Goal: Check status: Check status

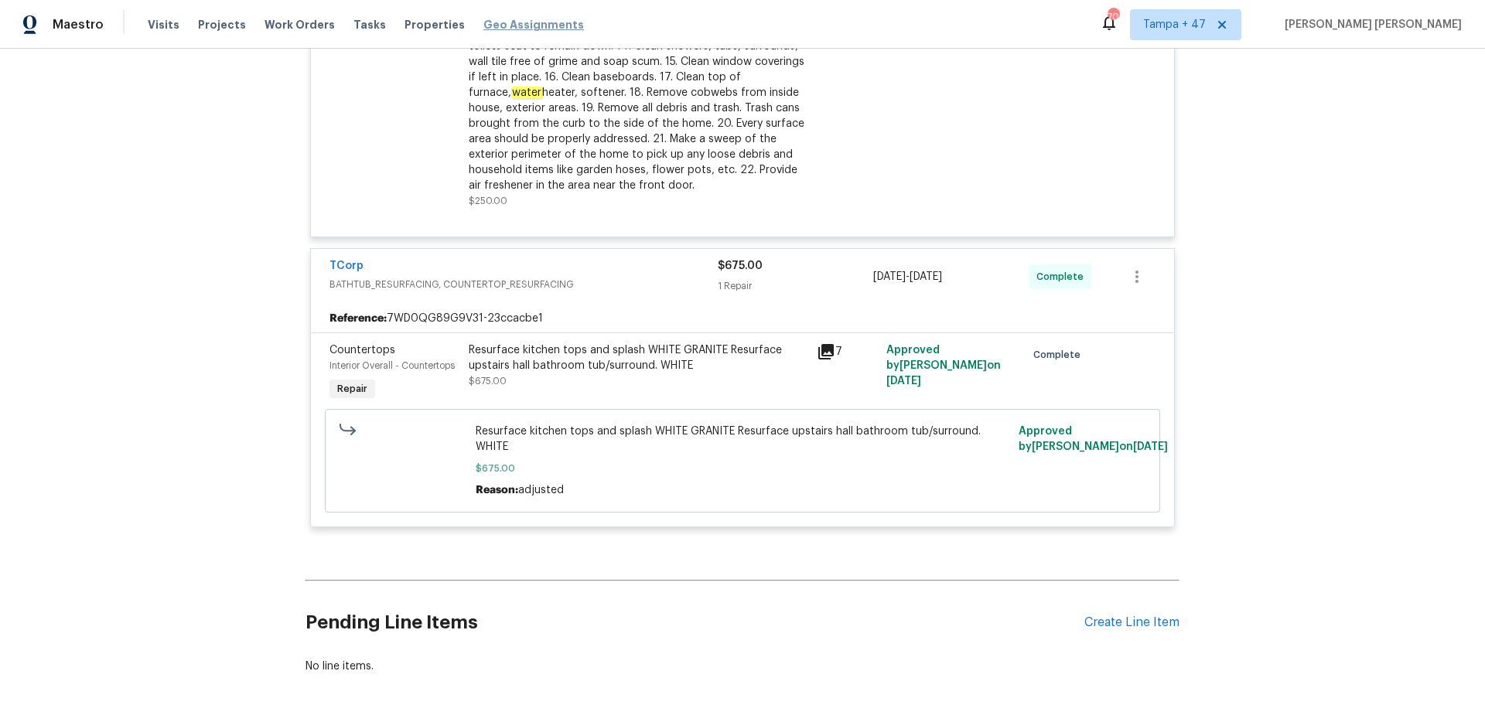
scroll to position [3820, 0]
click at [283, 30] on span "Work Orders" at bounding box center [300, 24] width 70 height 15
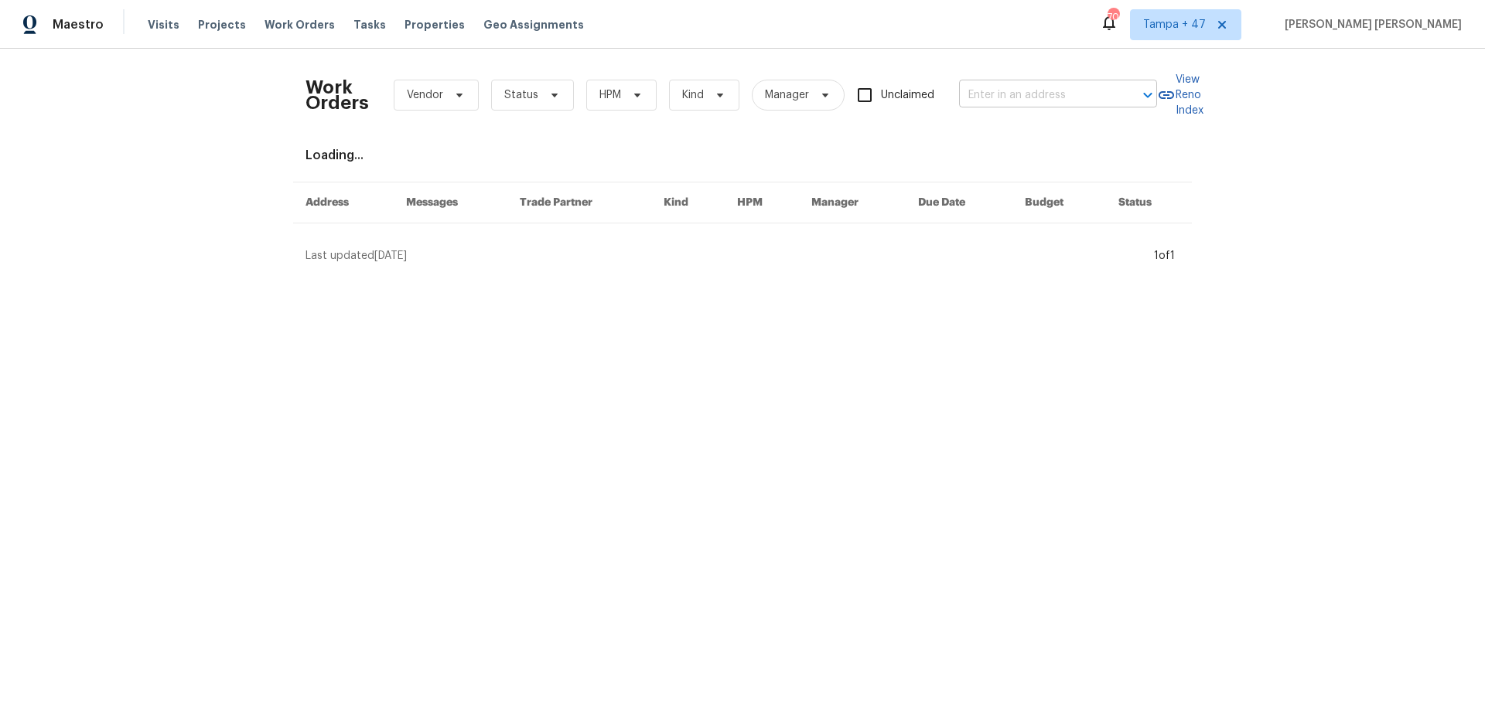
click at [1066, 91] on input "text" at bounding box center [1036, 96] width 155 height 24
paste input "21521 Roosevelt Ave, Farmington Hills, MI 48336"
type input "21521 Roosevelt Ave, Farmington Hills, MI 48336"
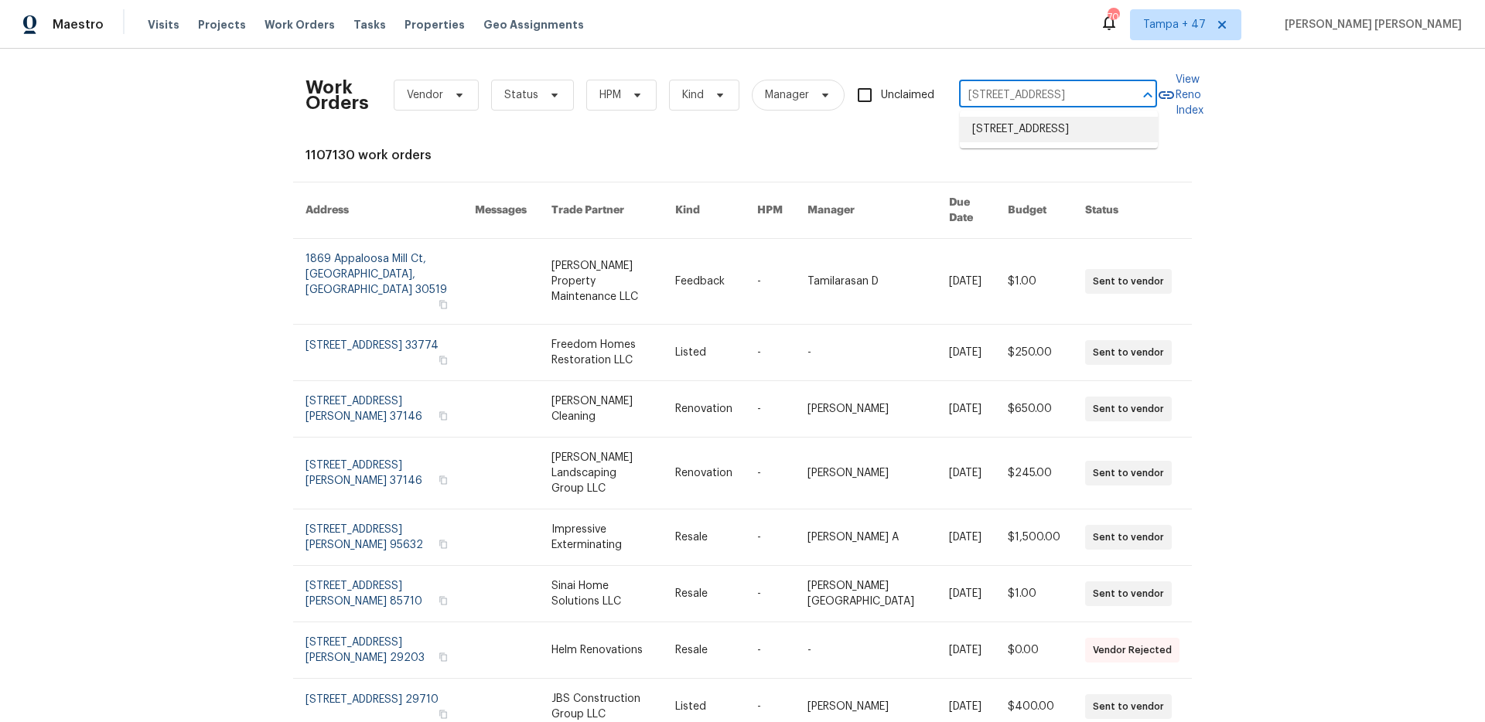
click at [1050, 136] on li "21521 Roosevelt Ave, Farmington Hills, MI 48336" at bounding box center [1059, 130] width 198 height 26
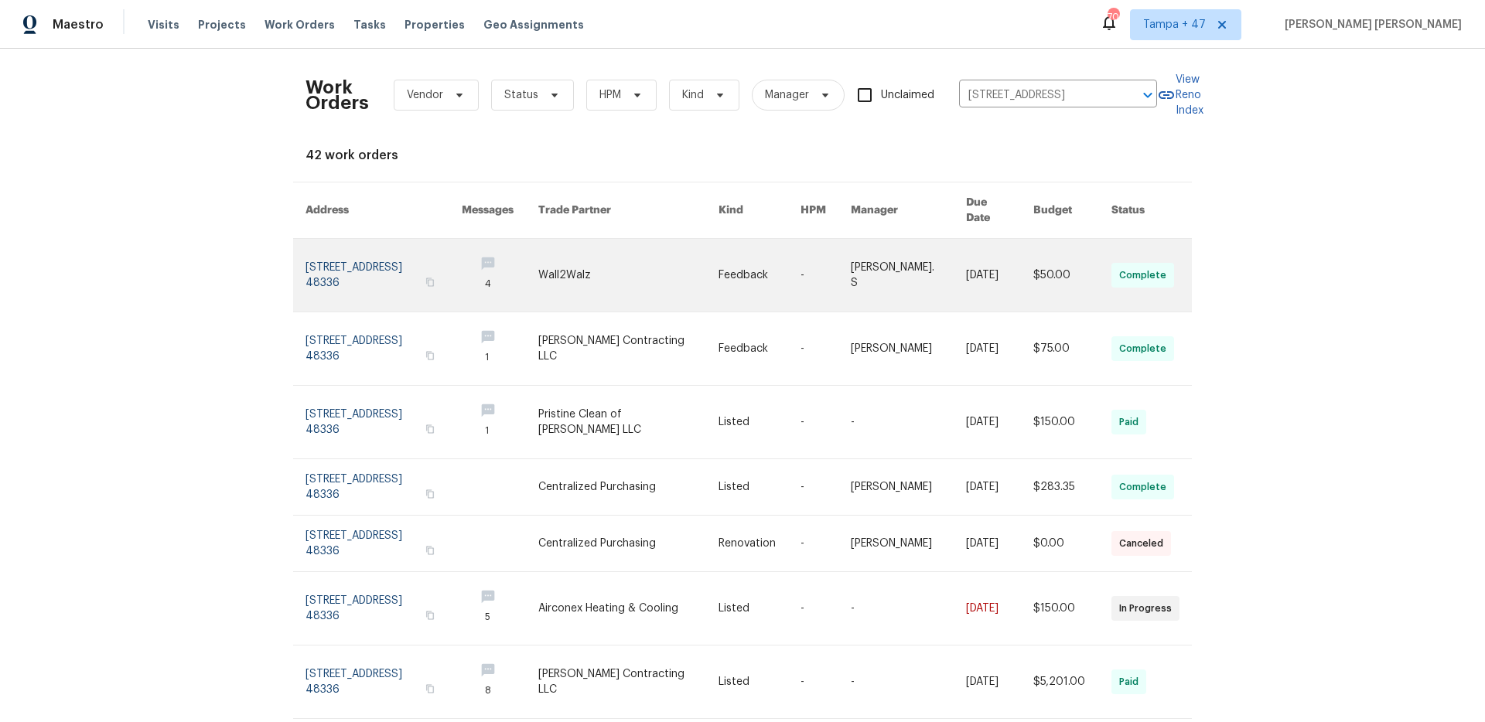
click at [1054, 257] on link at bounding box center [1072, 275] width 78 height 73
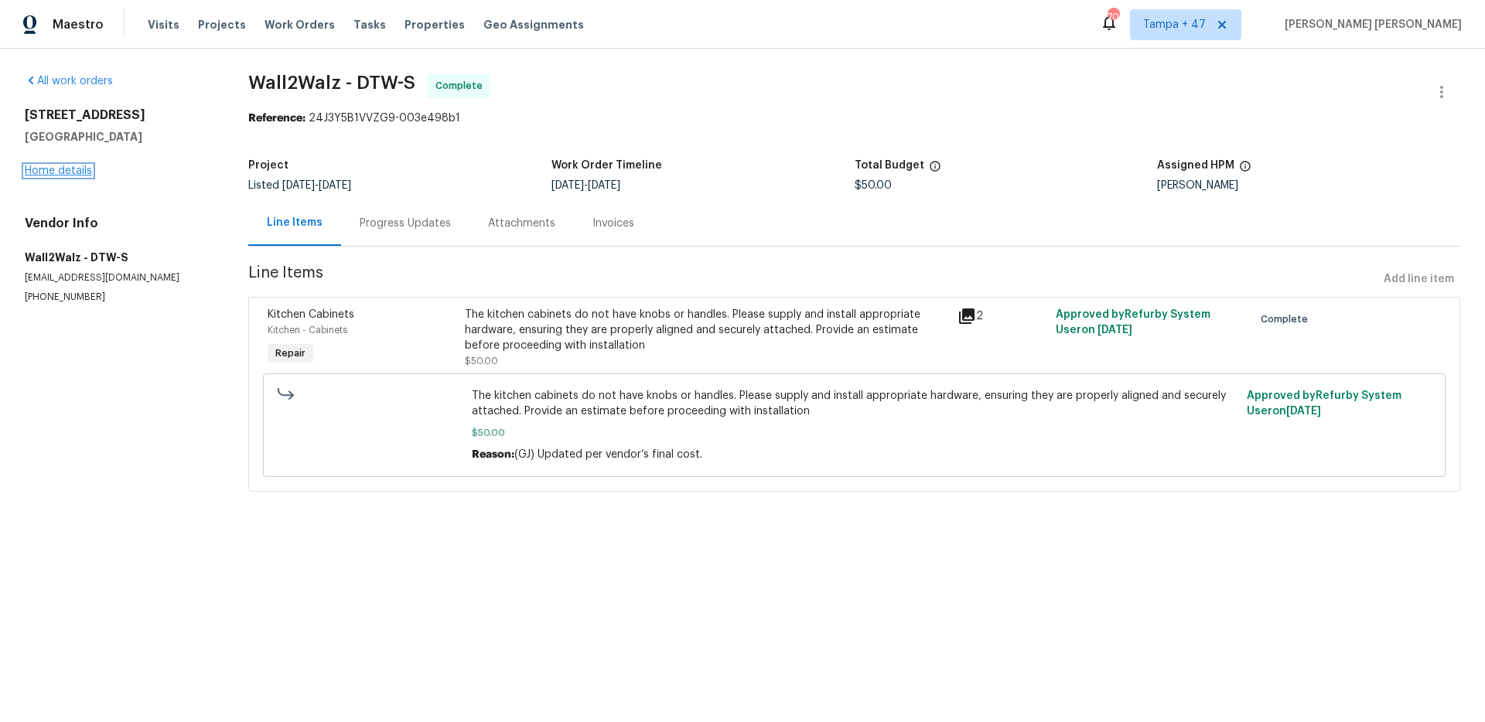
click at [68, 172] on link "Home details" at bounding box center [58, 171] width 67 height 11
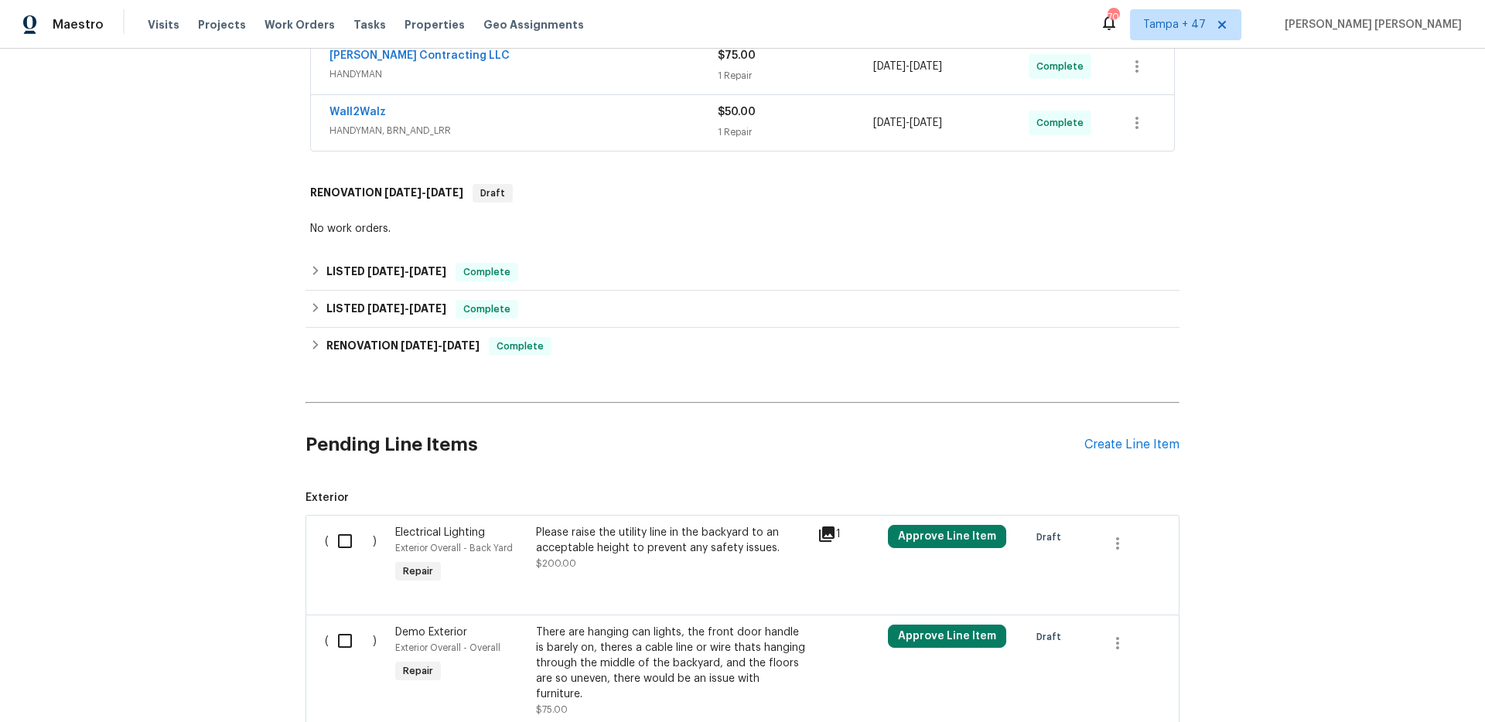
scroll to position [961, 0]
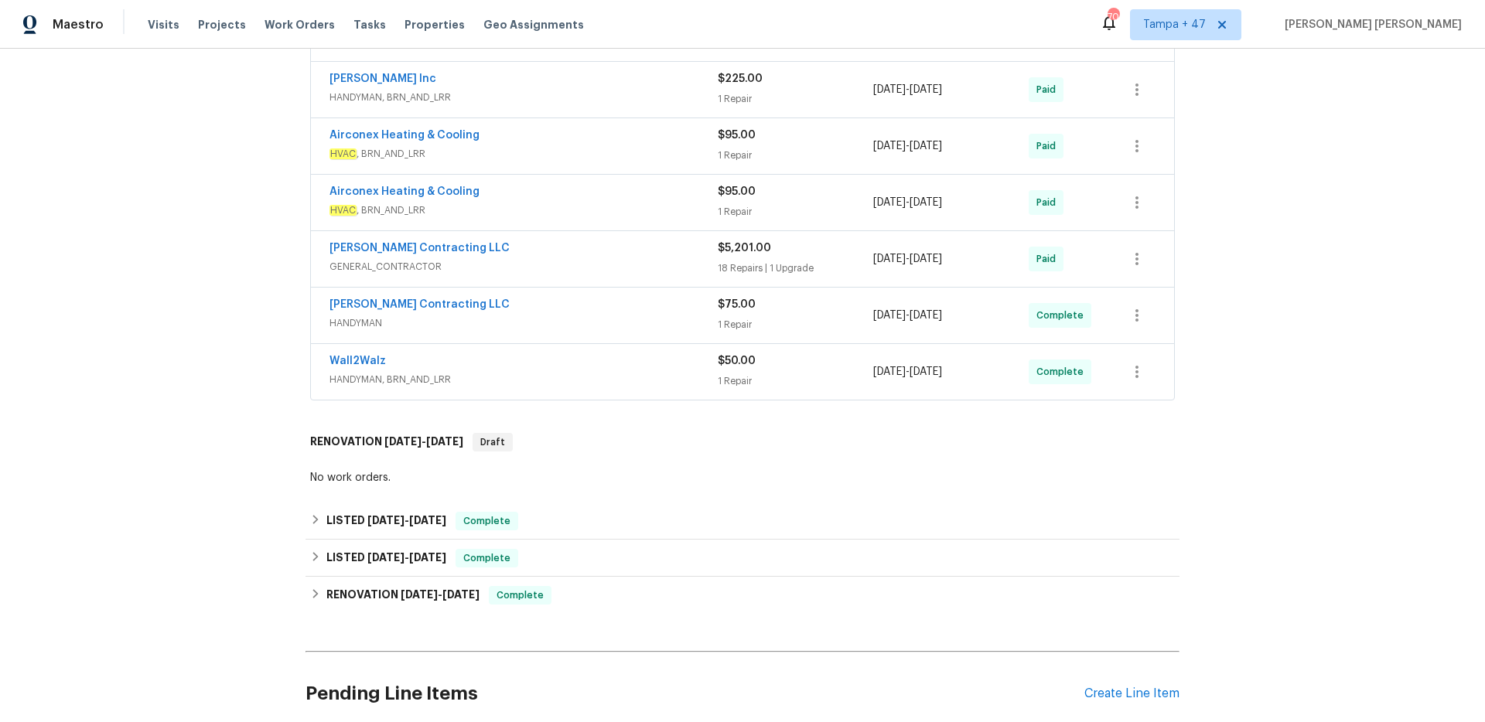
click at [619, 377] on span "HANDYMAN, BRN_AND_LRR" at bounding box center [524, 379] width 388 height 15
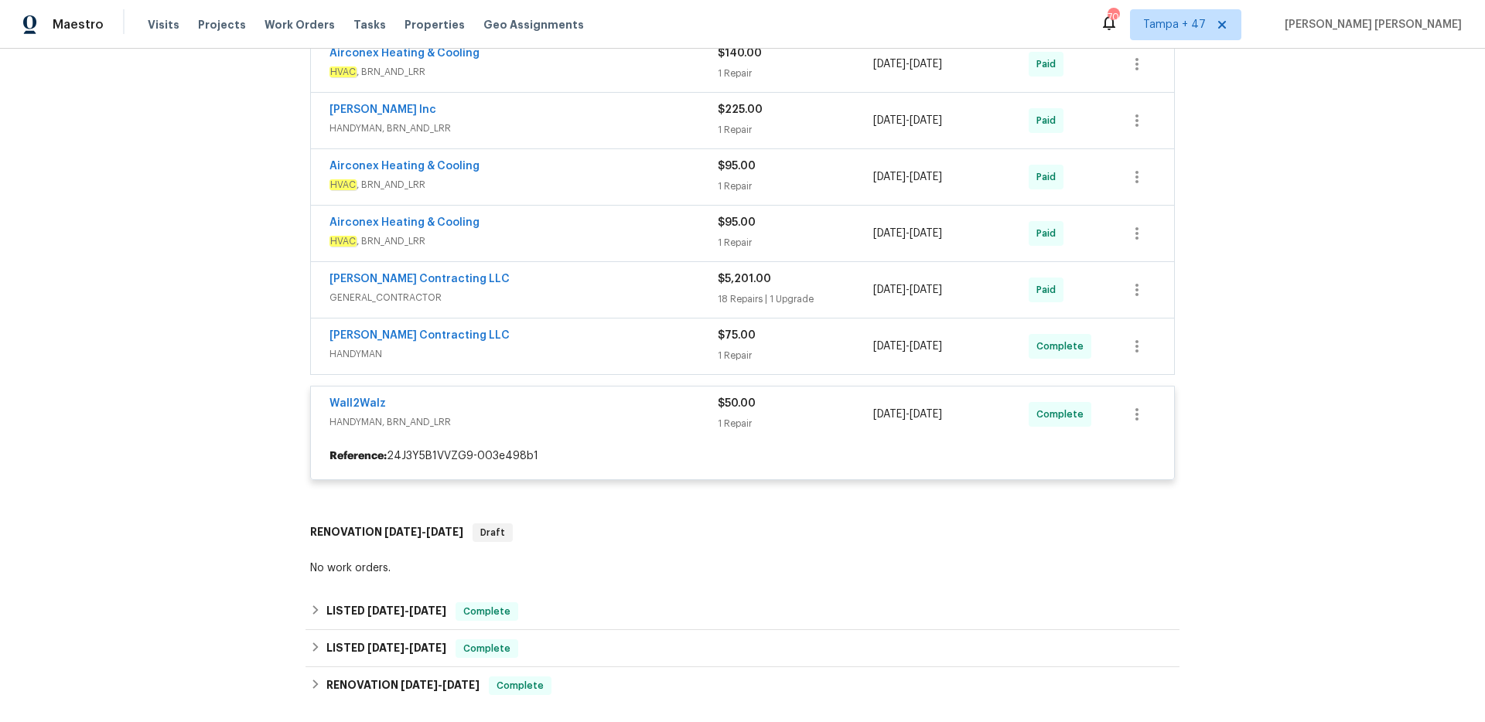
scroll to position [925, 0]
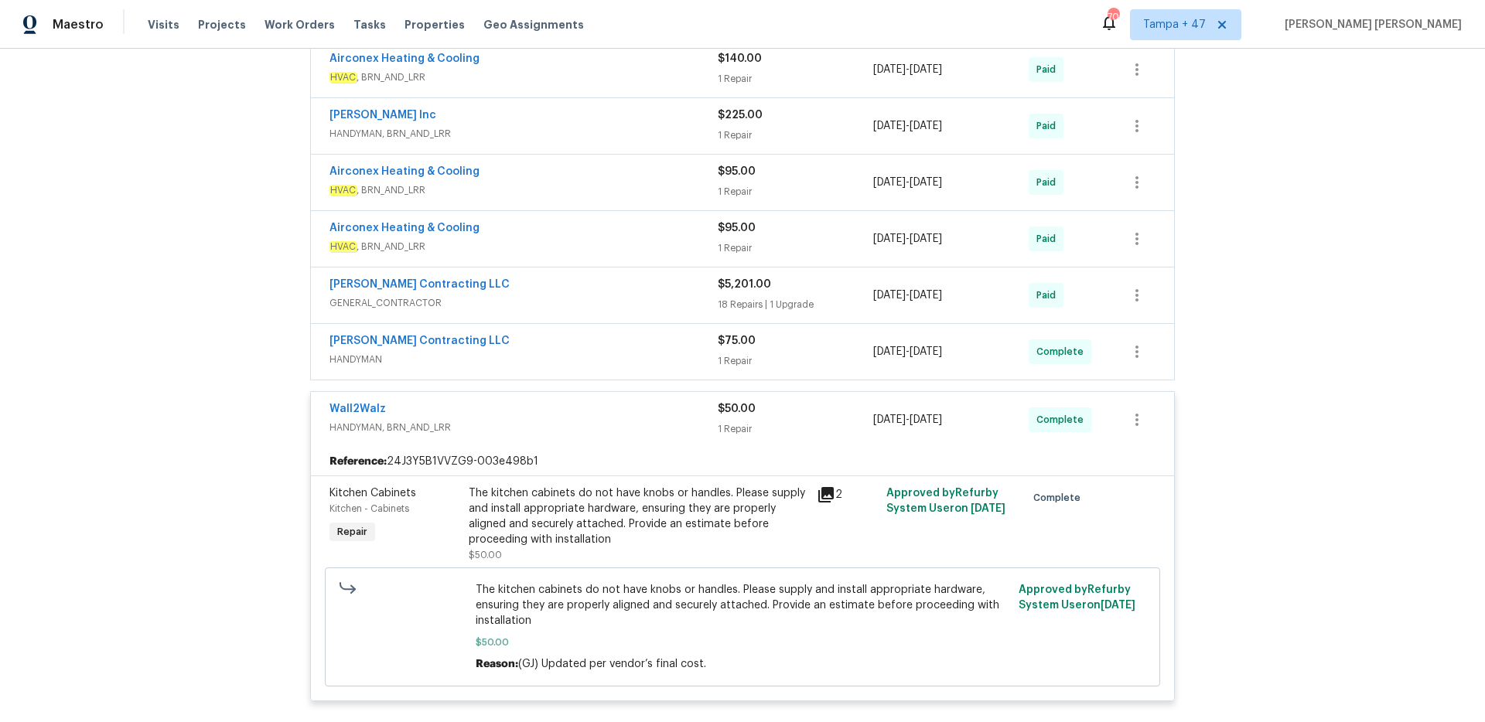
click at [630, 362] on span "HANDYMAN" at bounding box center [524, 359] width 388 height 15
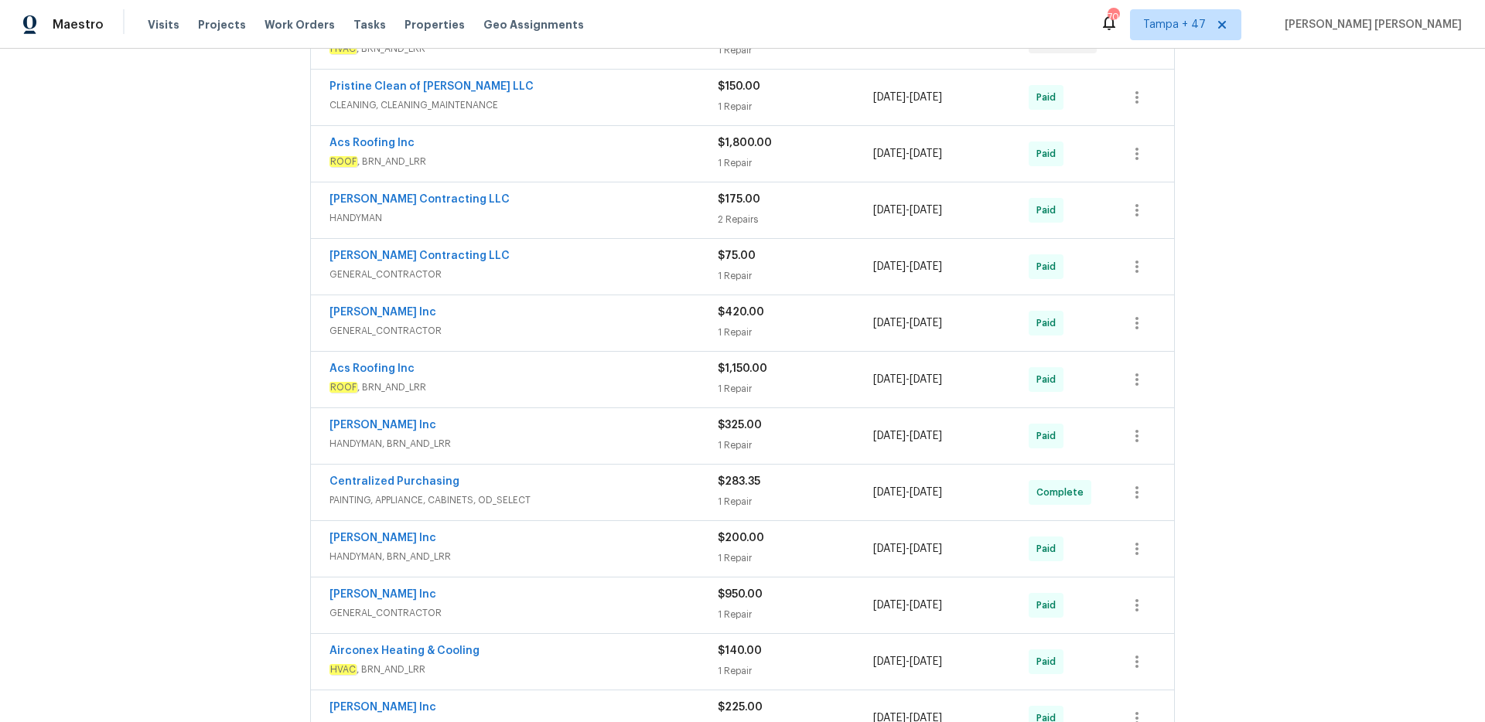
scroll to position [231, 0]
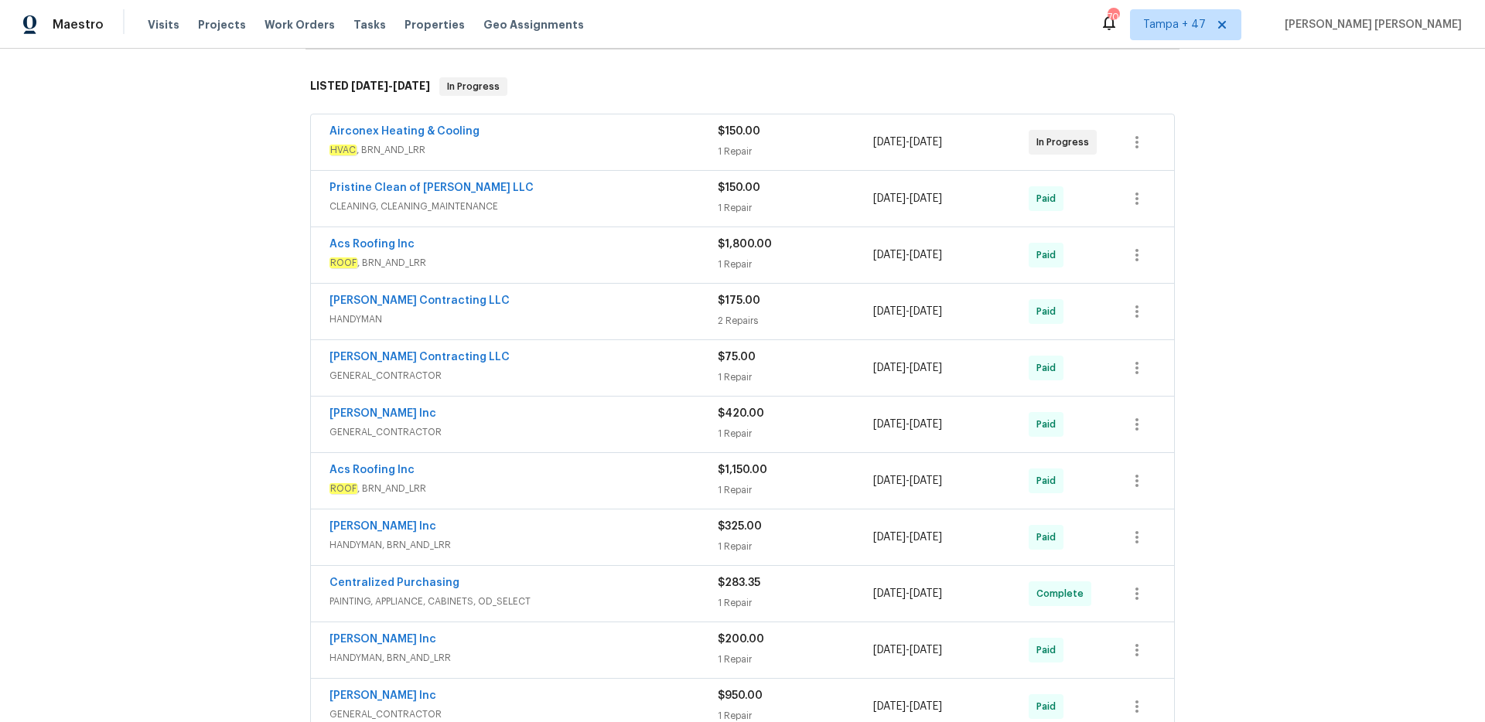
click at [634, 199] on span "CLEANING, CLEANING_MAINTENANCE" at bounding box center [524, 206] width 388 height 15
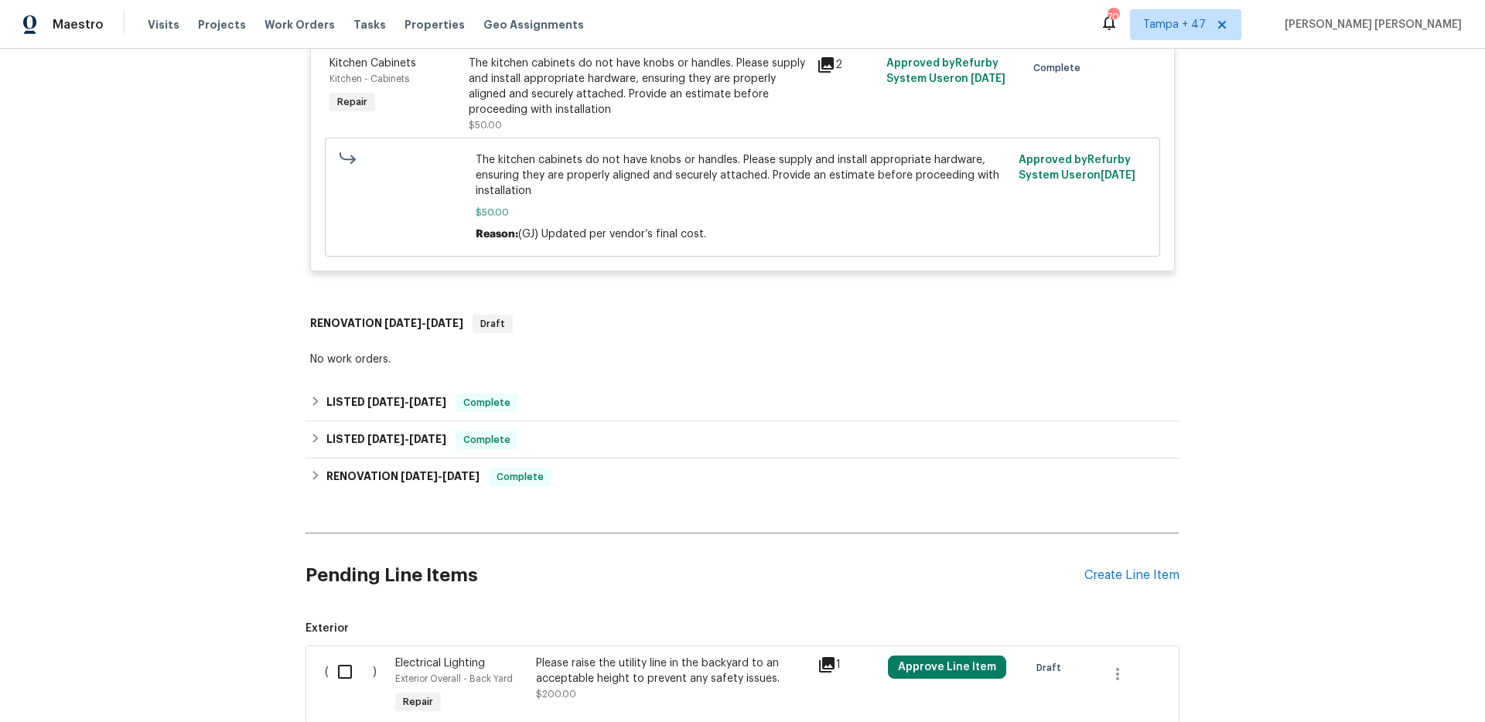
scroll to position [1929, 0]
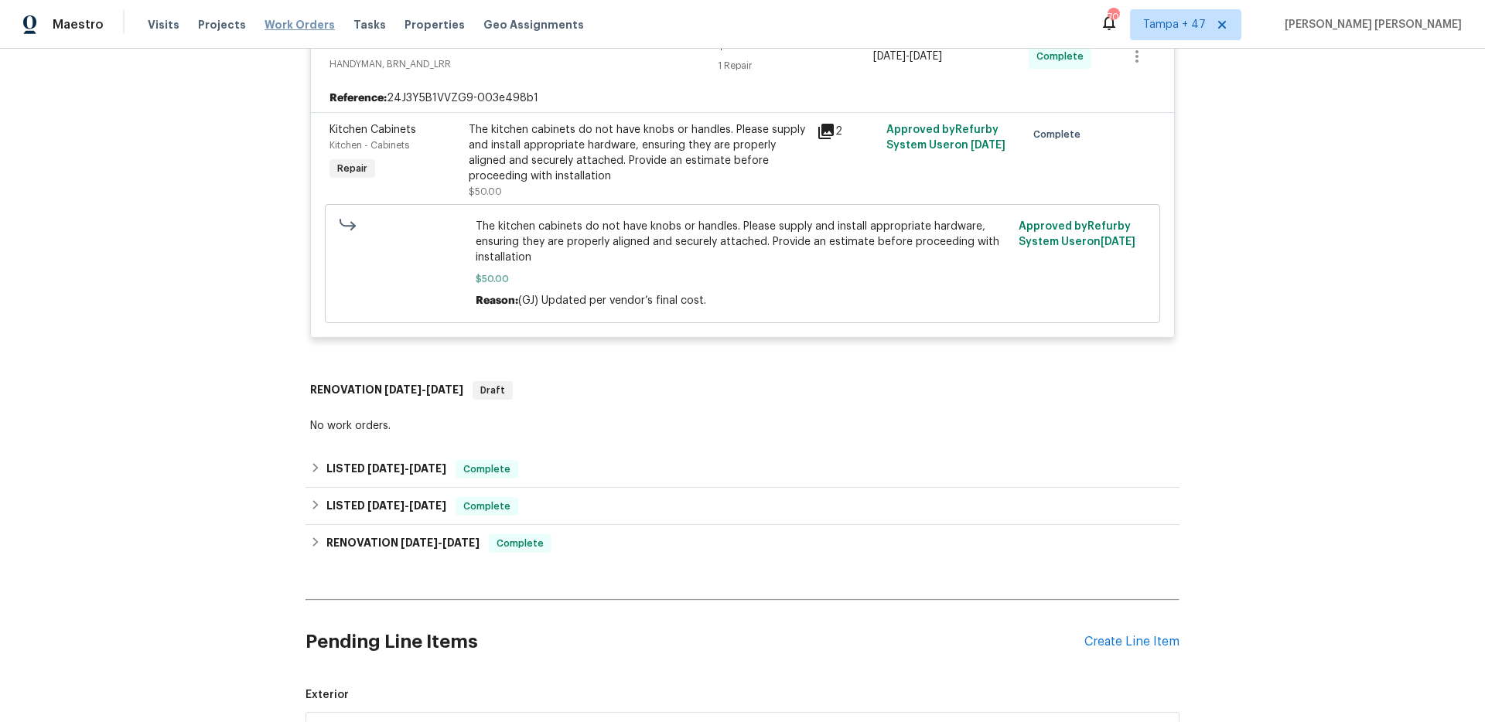
click at [282, 25] on span "Work Orders" at bounding box center [300, 24] width 70 height 15
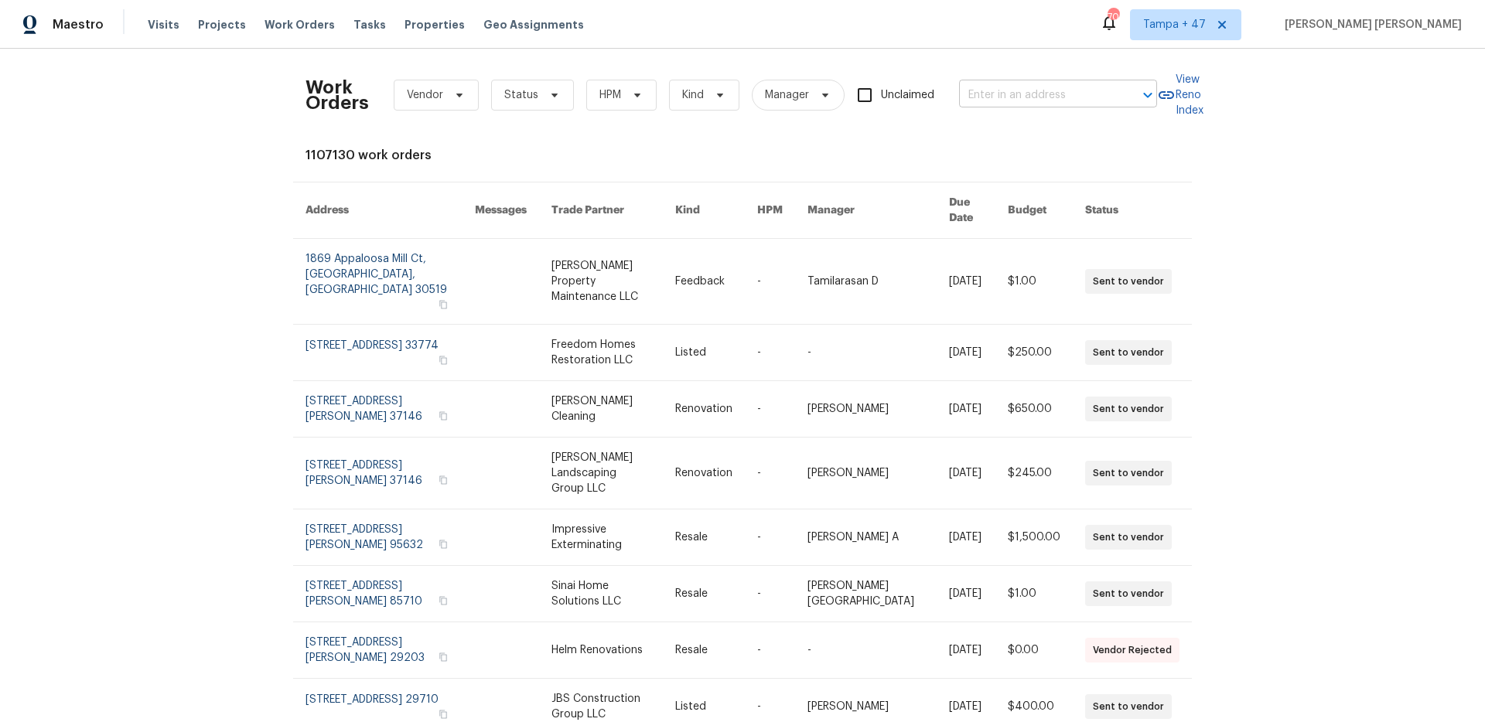
click at [1018, 92] on input "text" at bounding box center [1036, 96] width 155 height 24
paste input "7300 NW 73rd St, Kansas City, MO 64152"
type input "7300 NW 73rd St, Kansas City, MO 64152"
click at [1014, 135] on li "7300 NW 73rd St, Kansas City, MO 64152" at bounding box center [1059, 130] width 198 height 26
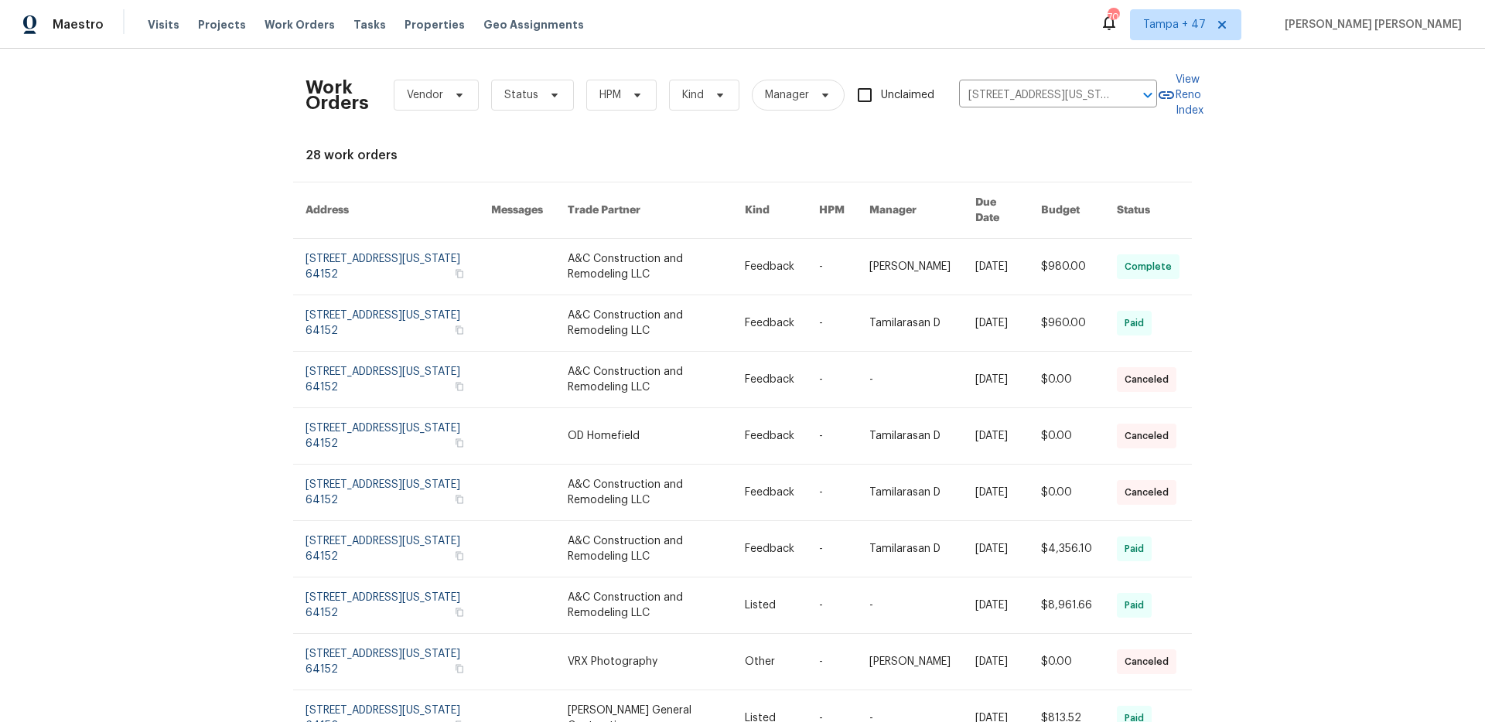
click at [937, 254] on link at bounding box center [922, 267] width 106 height 56
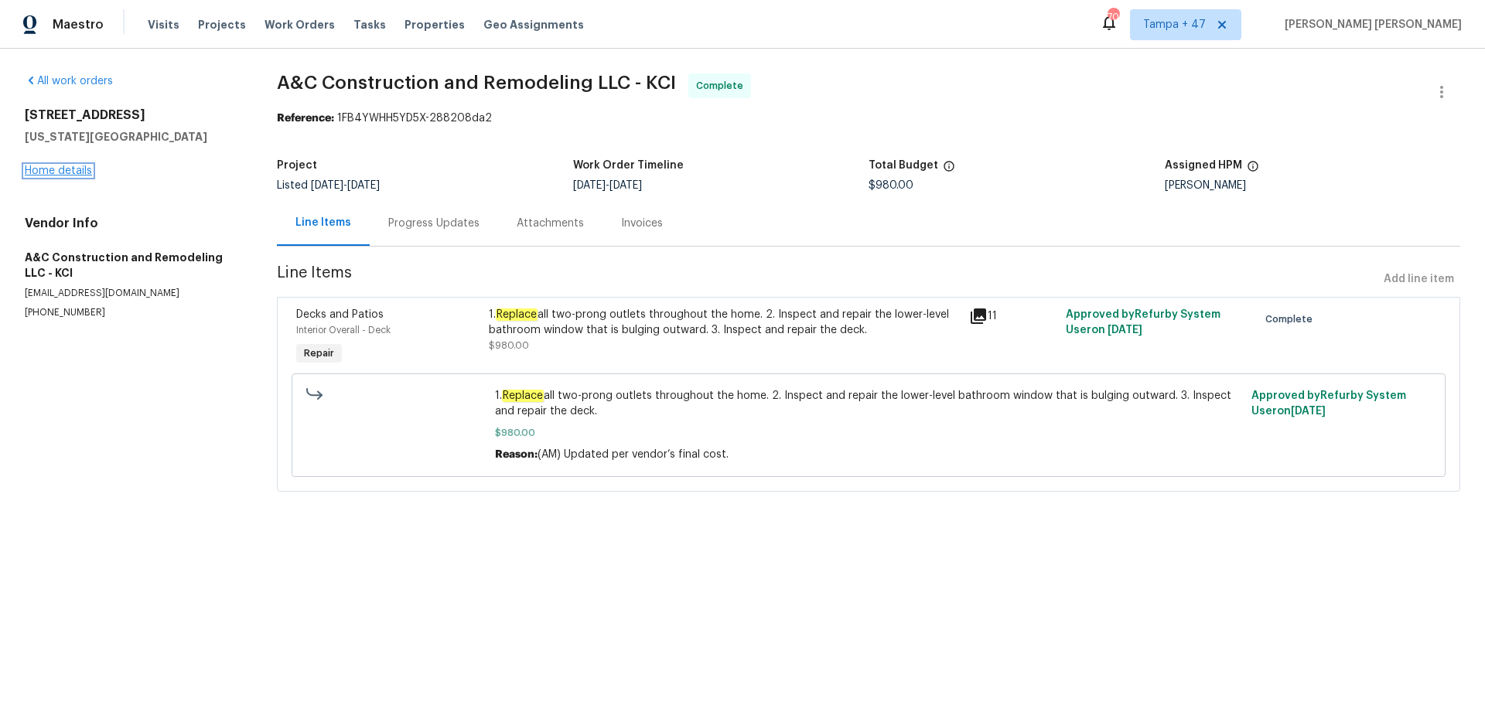
click at [70, 172] on link "Home details" at bounding box center [58, 171] width 67 height 11
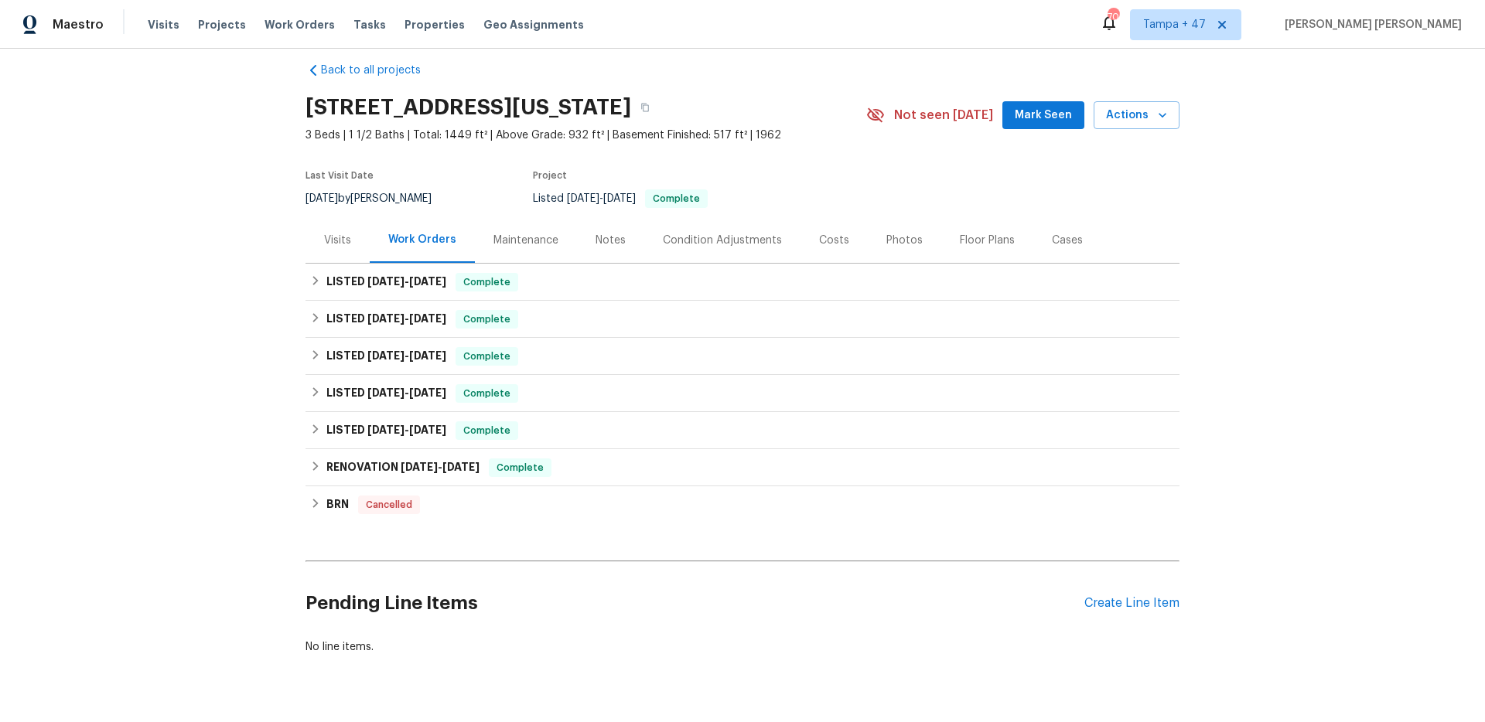
scroll to position [19, 0]
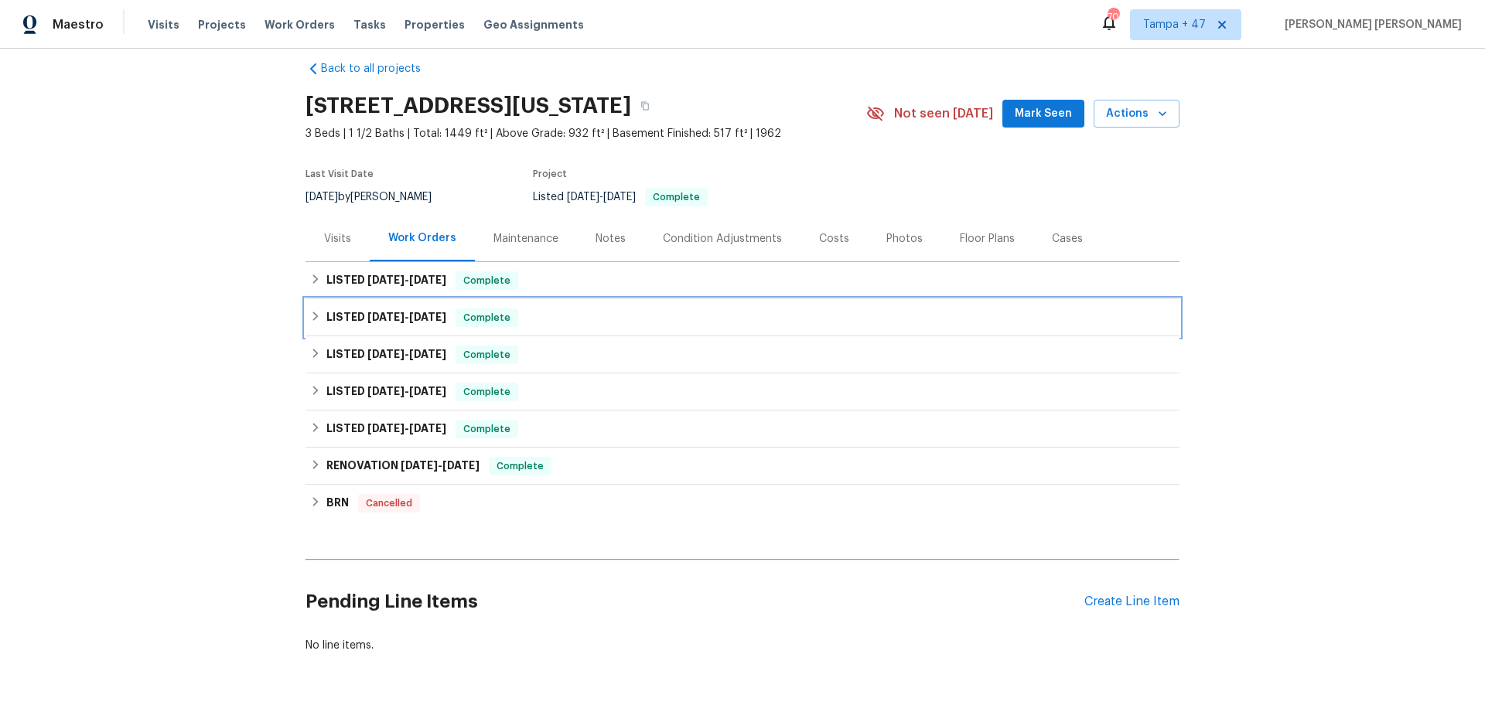
click at [375, 327] on div "LISTED 7/1/25 - 7/3/25 Complete" at bounding box center [743, 317] width 874 height 37
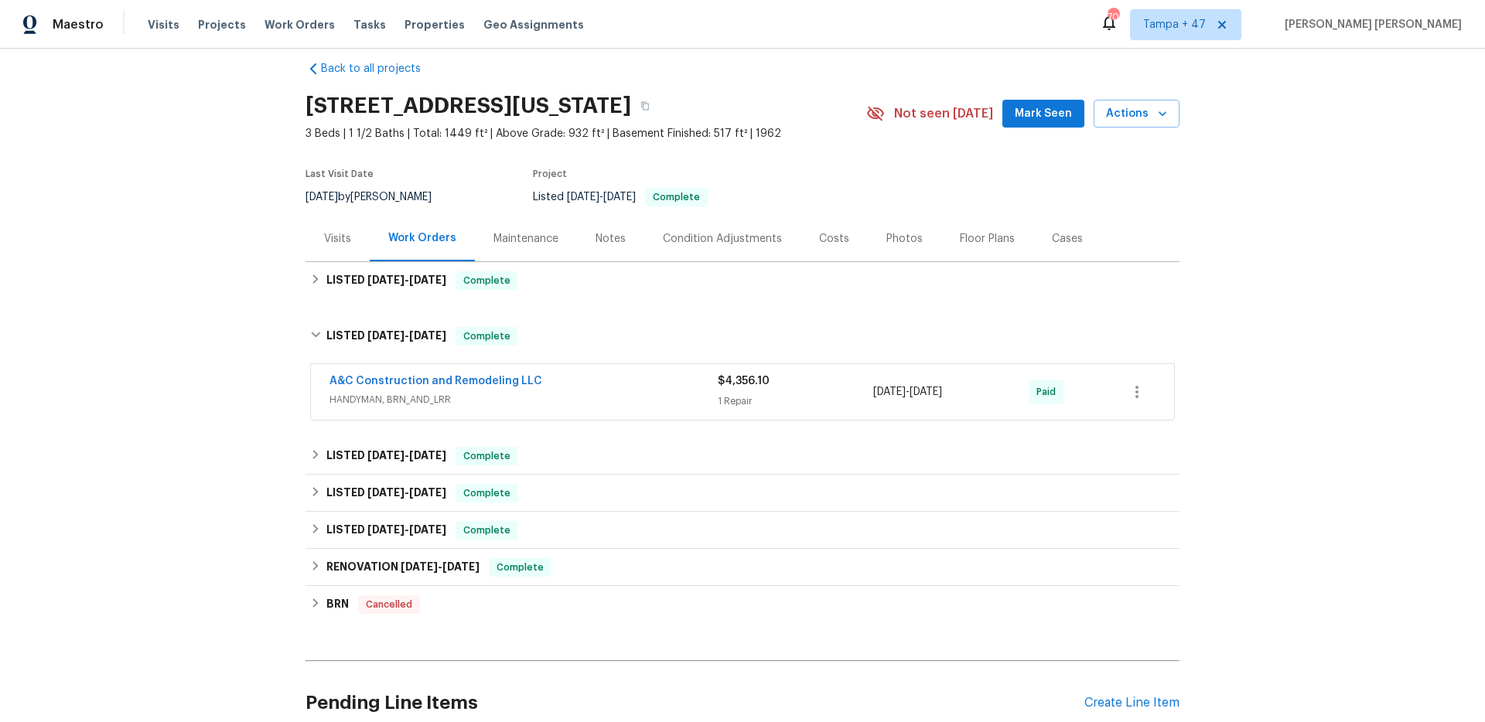
click at [597, 401] on span "HANDYMAN, BRN_AND_LRR" at bounding box center [524, 399] width 388 height 15
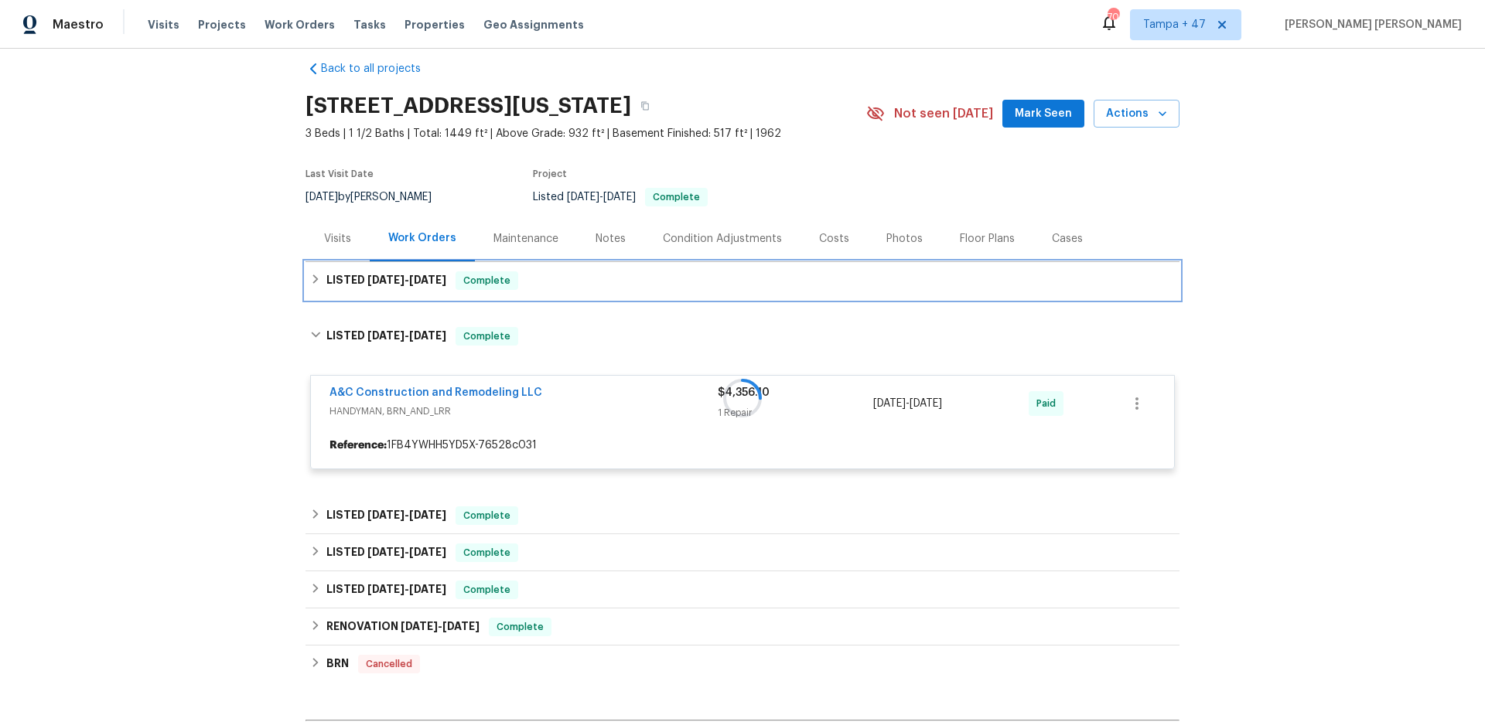
click at [570, 269] on div "LISTED 8/11/25 - 9/8/25 Complete" at bounding box center [743, 280] width 874 height 37
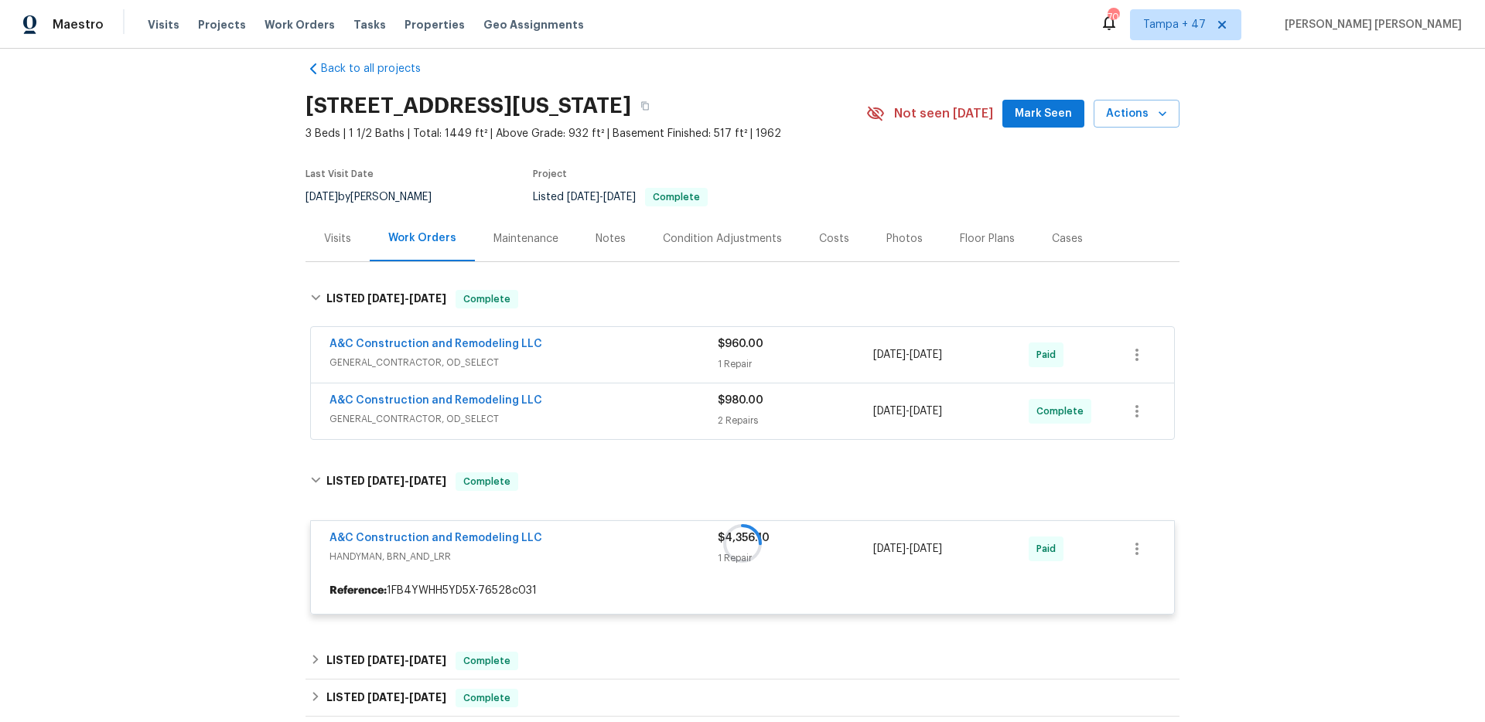
click at [634, 413] on span "GENERAL_CONTRACTOR, OD_SELECT" at bounding box center [524, 419] width 388 height 15
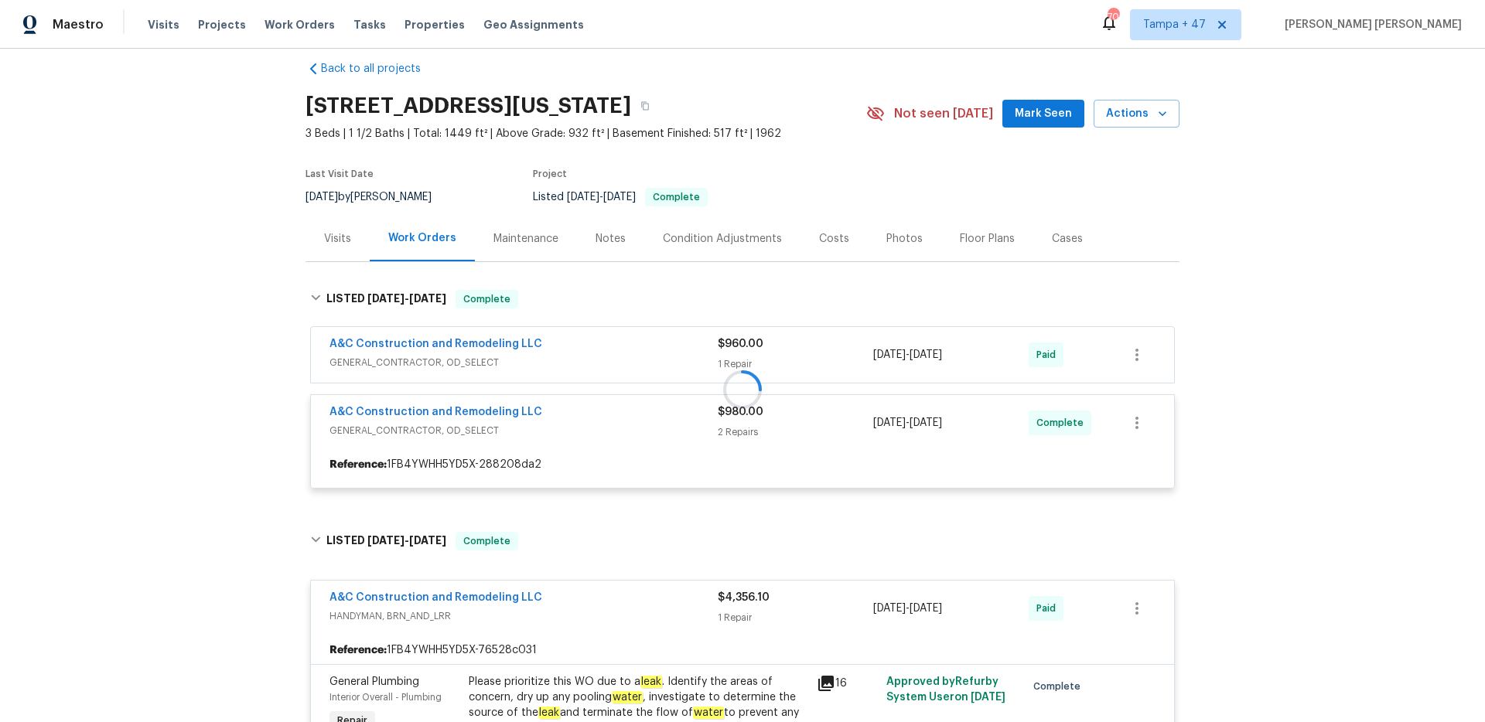
click at [658, 364] on div at bounding box center [743, 390] width 874 height 230
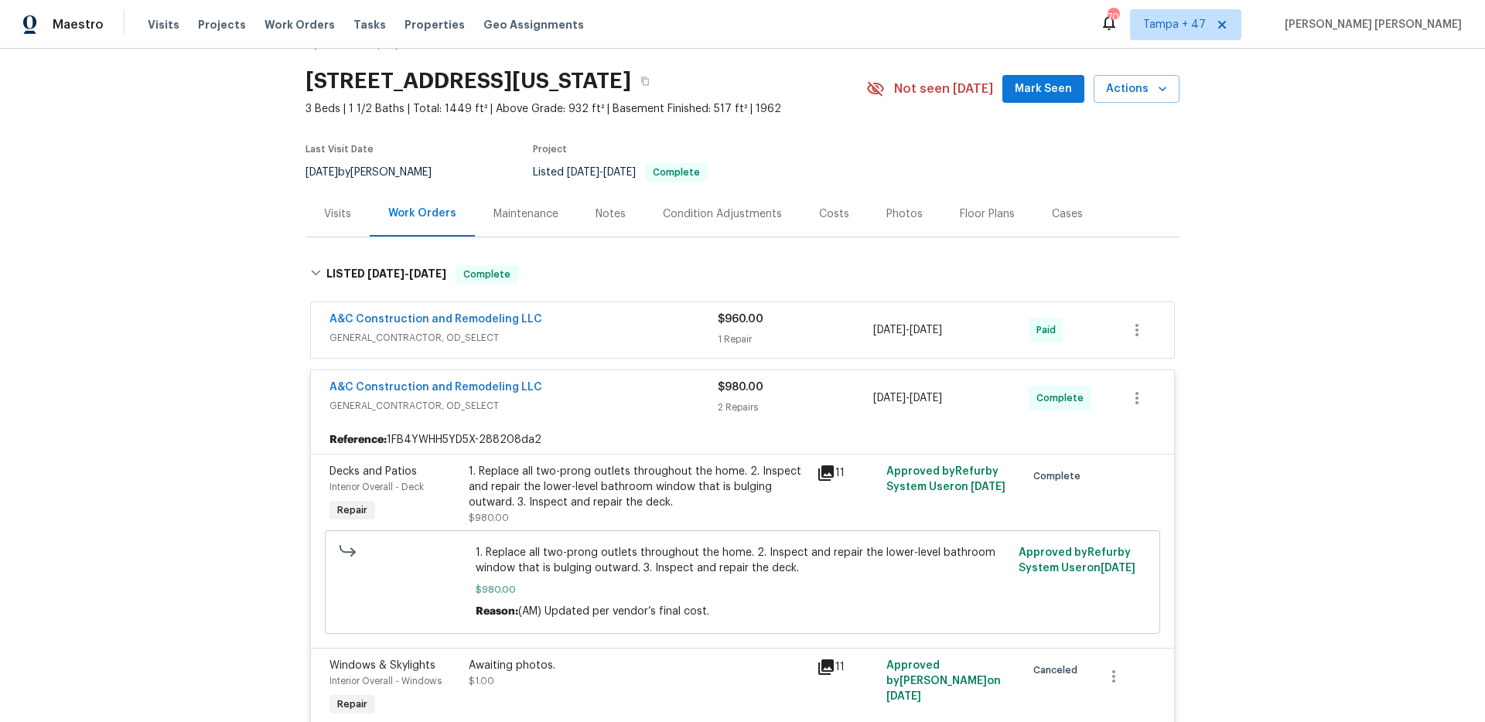
scroll to position [48, 0]
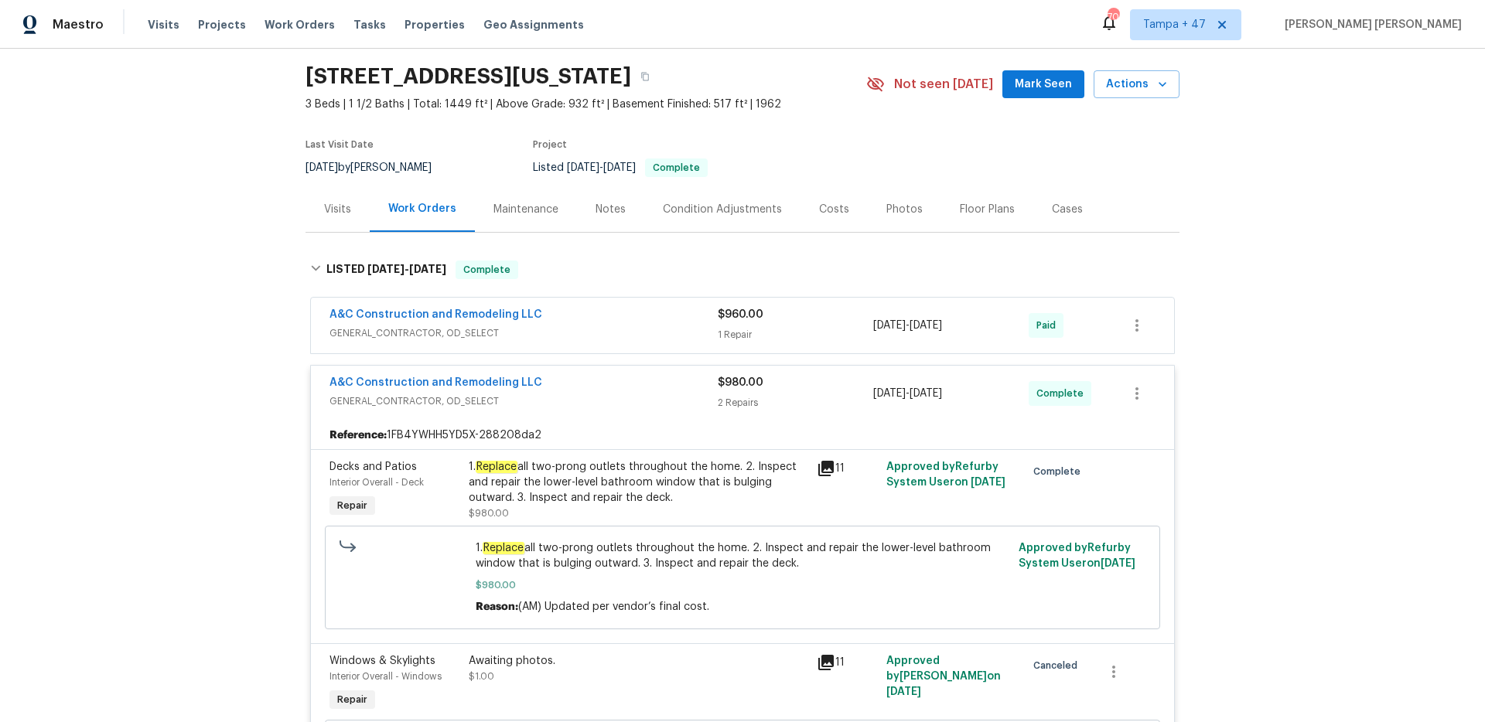
click at [683, 319] on div "A&C Construction and Remodeling LLC" at bounding box center [524, 316] width 388 height 19
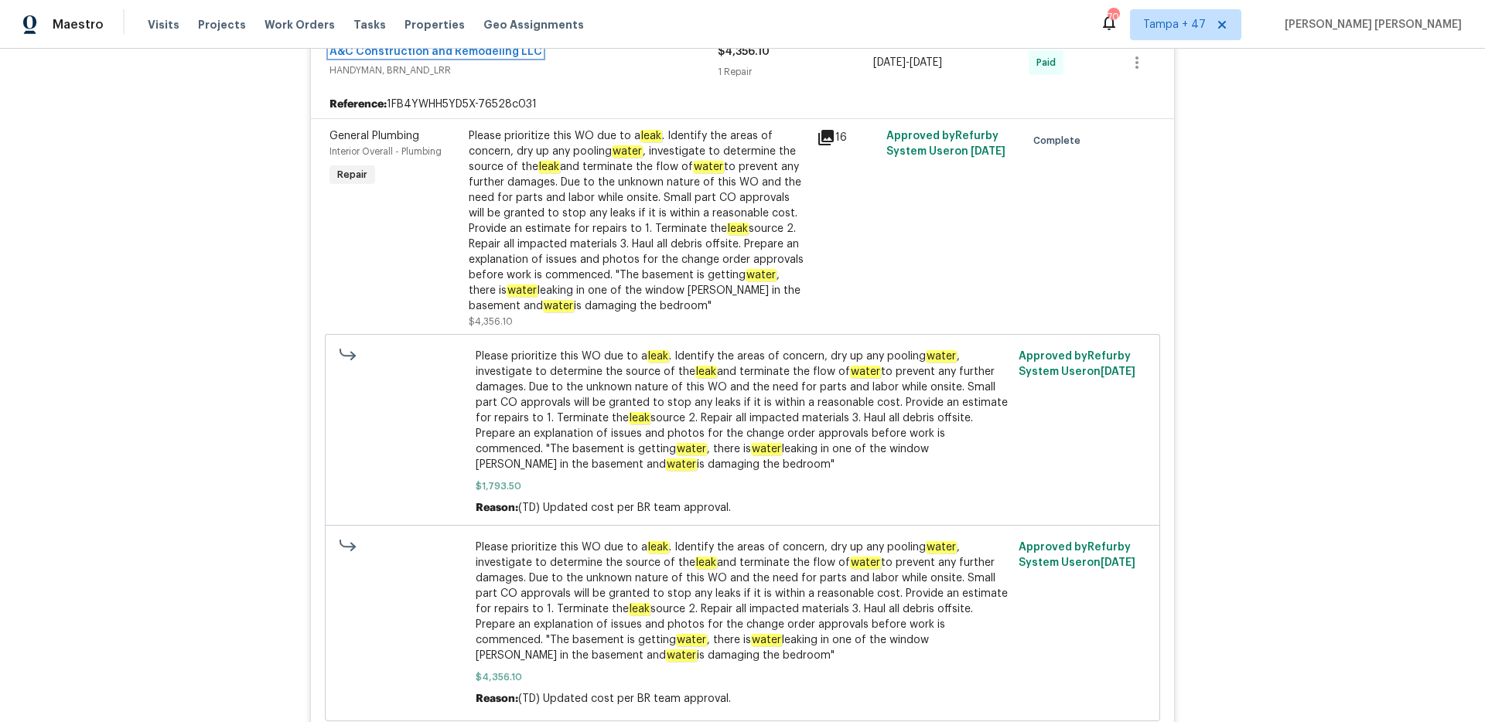
scroll to position [1053, 0]
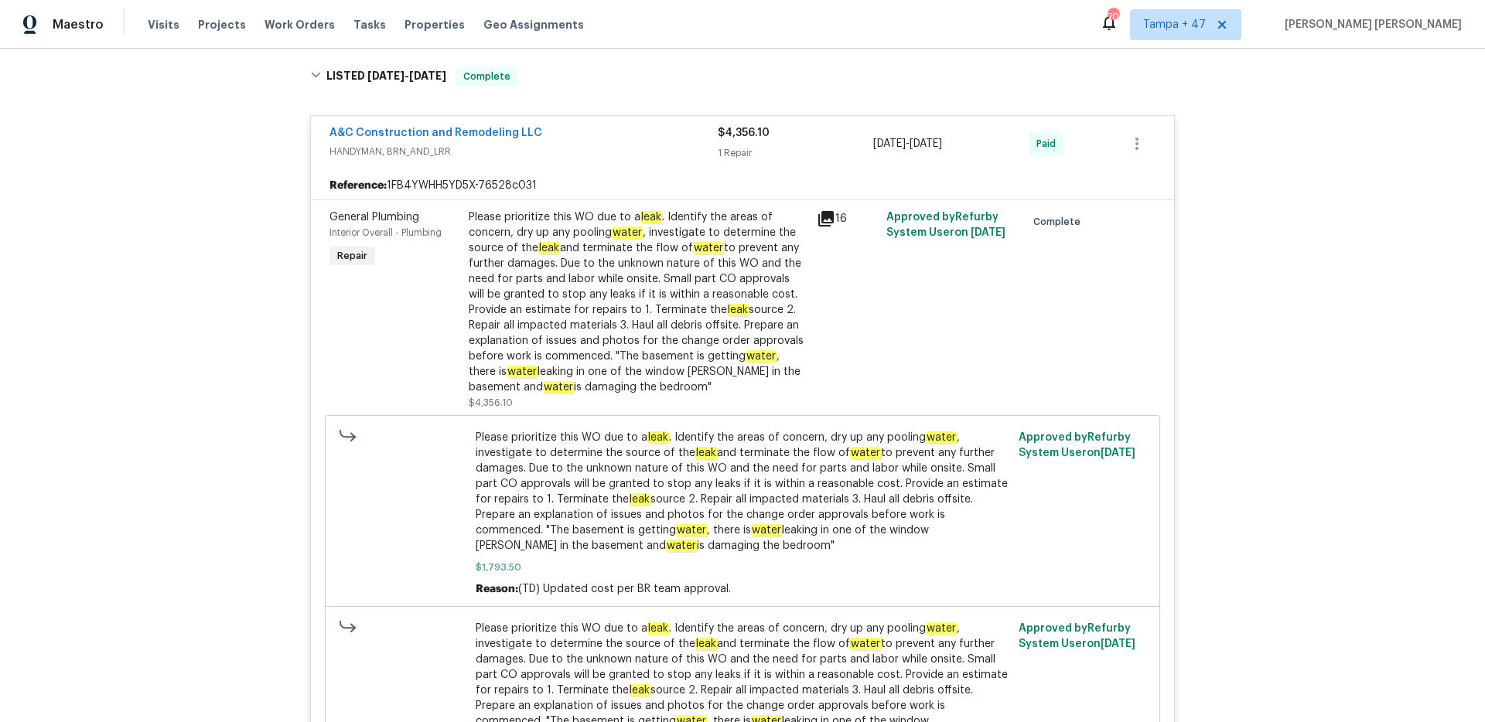
click at [620, 180] on div "Reference: 1FB4YWHH5YD5X-76528c031" at bounding box center [742, 186] width 863 height 28
click at [654, 150] on span "HANDYMAN, BRN_AND_LRR" at bounding box center [524, 151] width 388 height 15
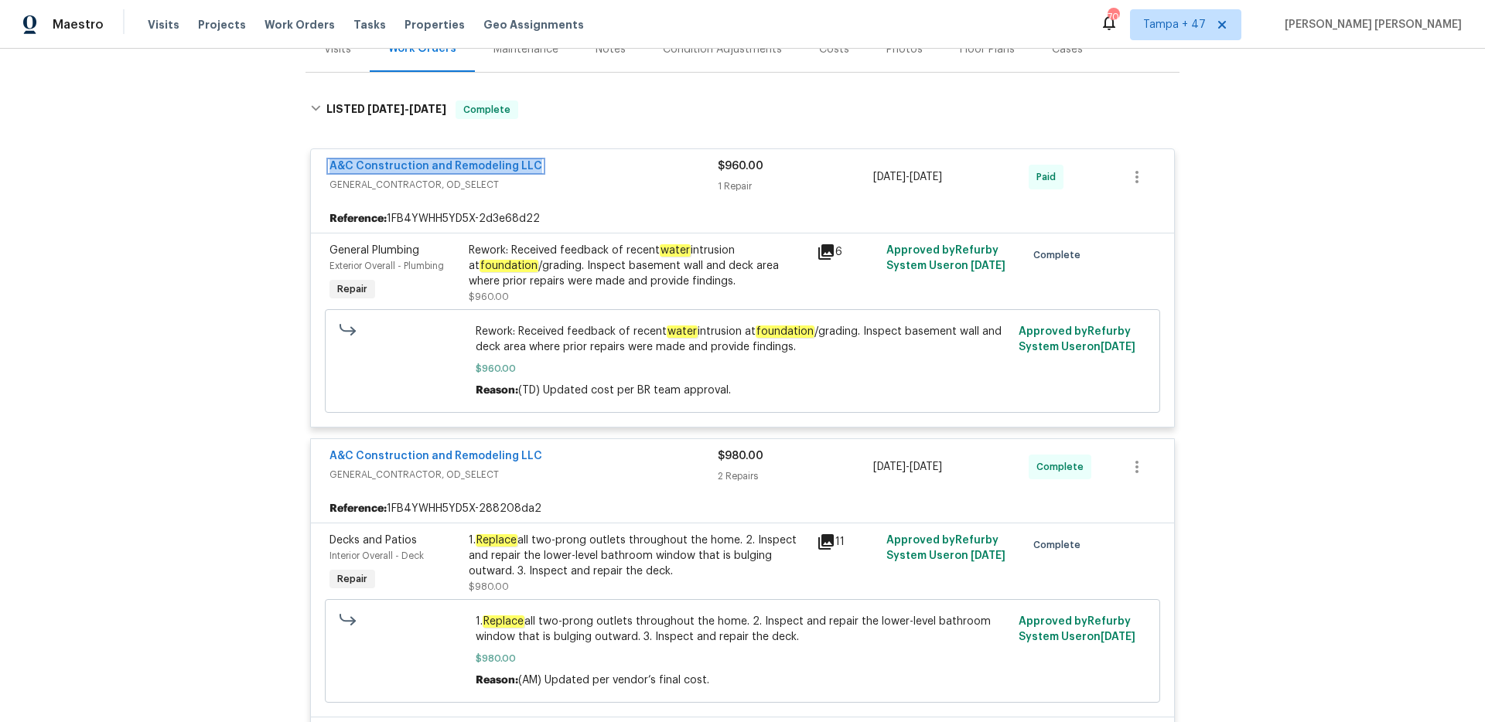
scroll to position [158, 0]
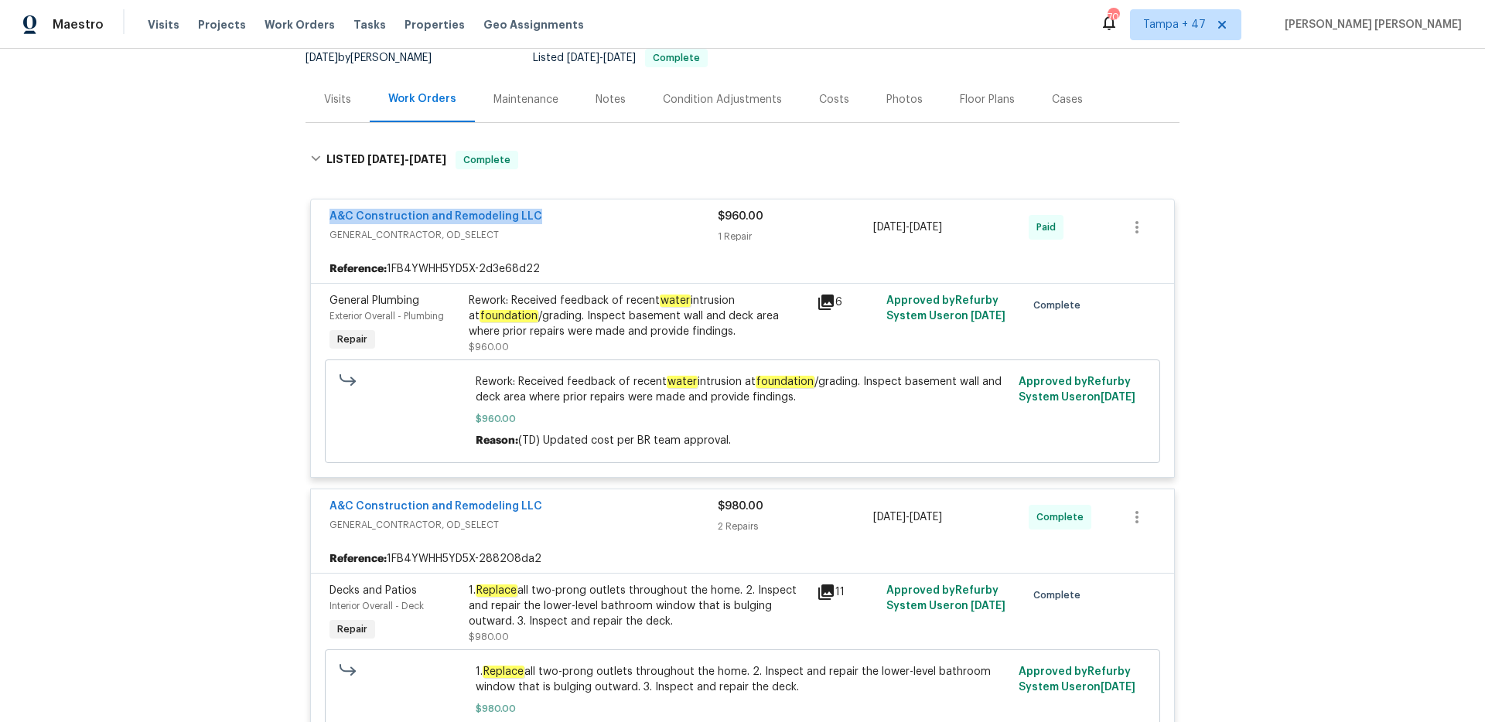
click at [651, 233] on span "GENERAL_CONTRACTOR, OD_SELECT" at bounding box center [524, 234] width 388 height 15
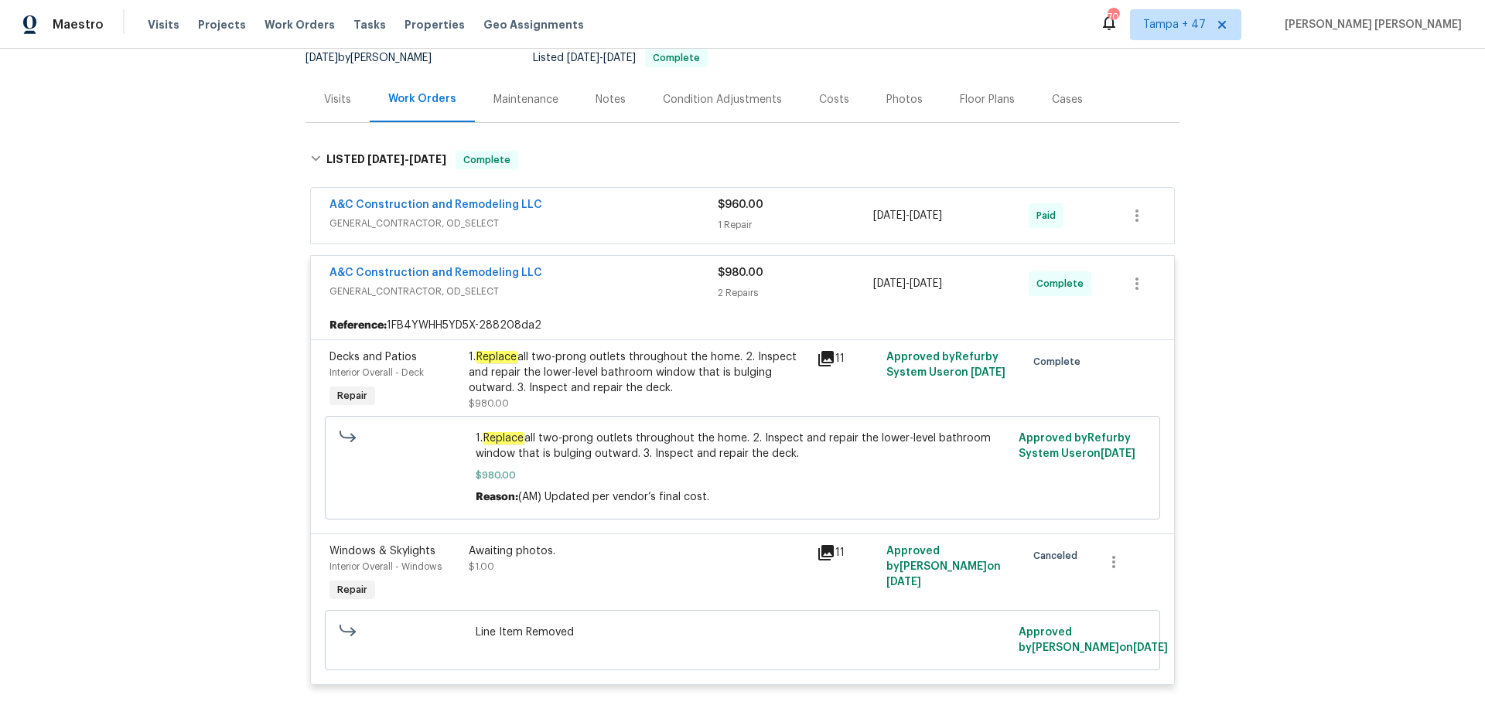
click at [662, 278] on div "A&C Construction and Remodeling LLC" at bounding box center [524, 274] width 388 height 19
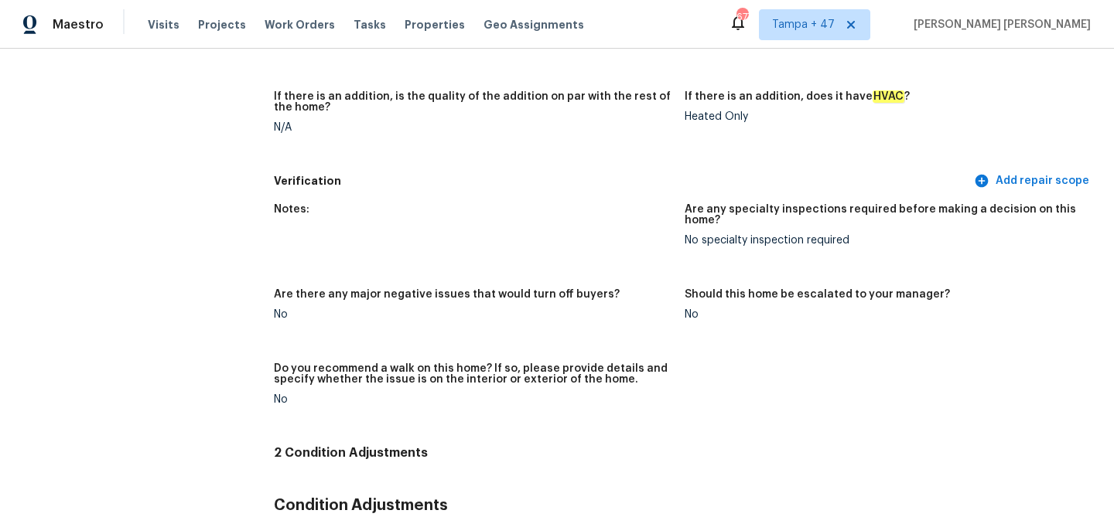
scroll to position [3585, 0]
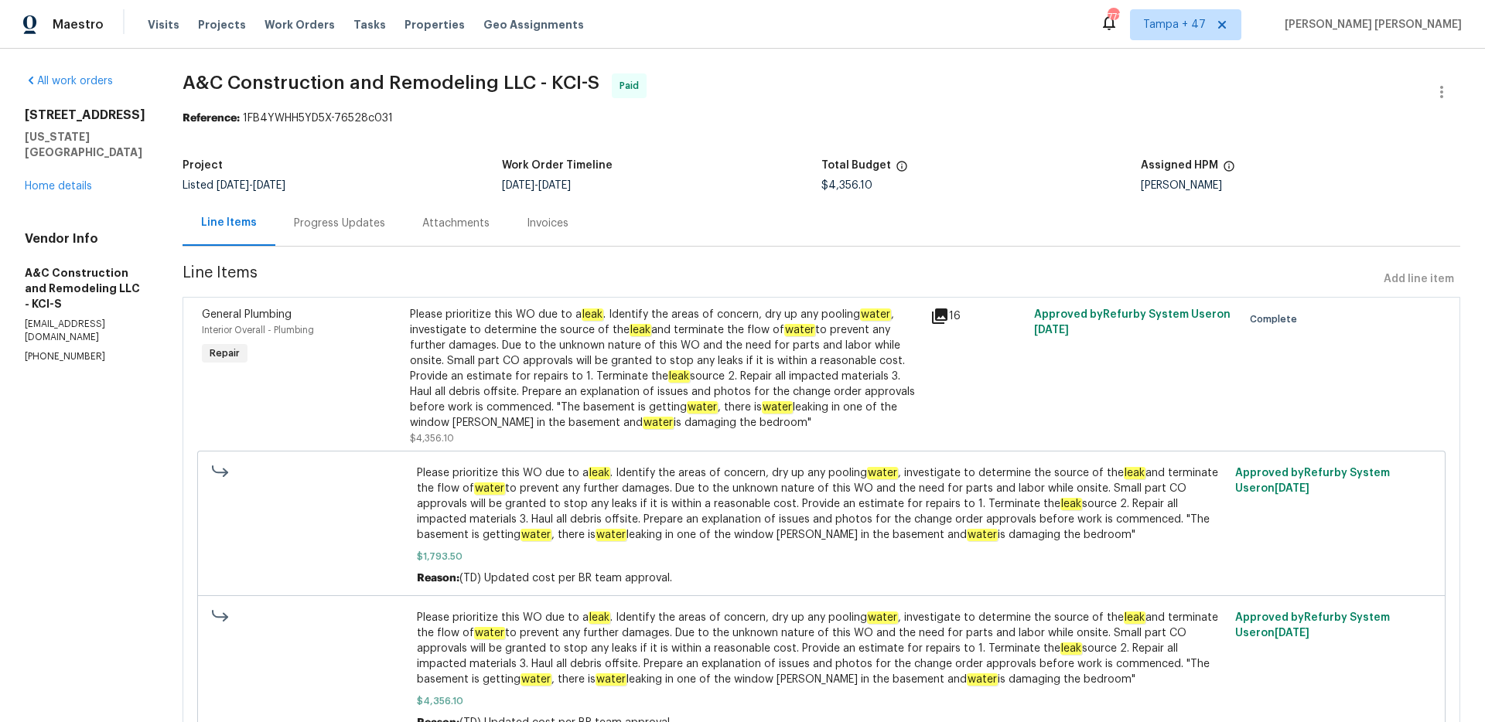
click at [381, 226] on div "Progress Updates" at bounding box center [339, 223] width 91 height 15
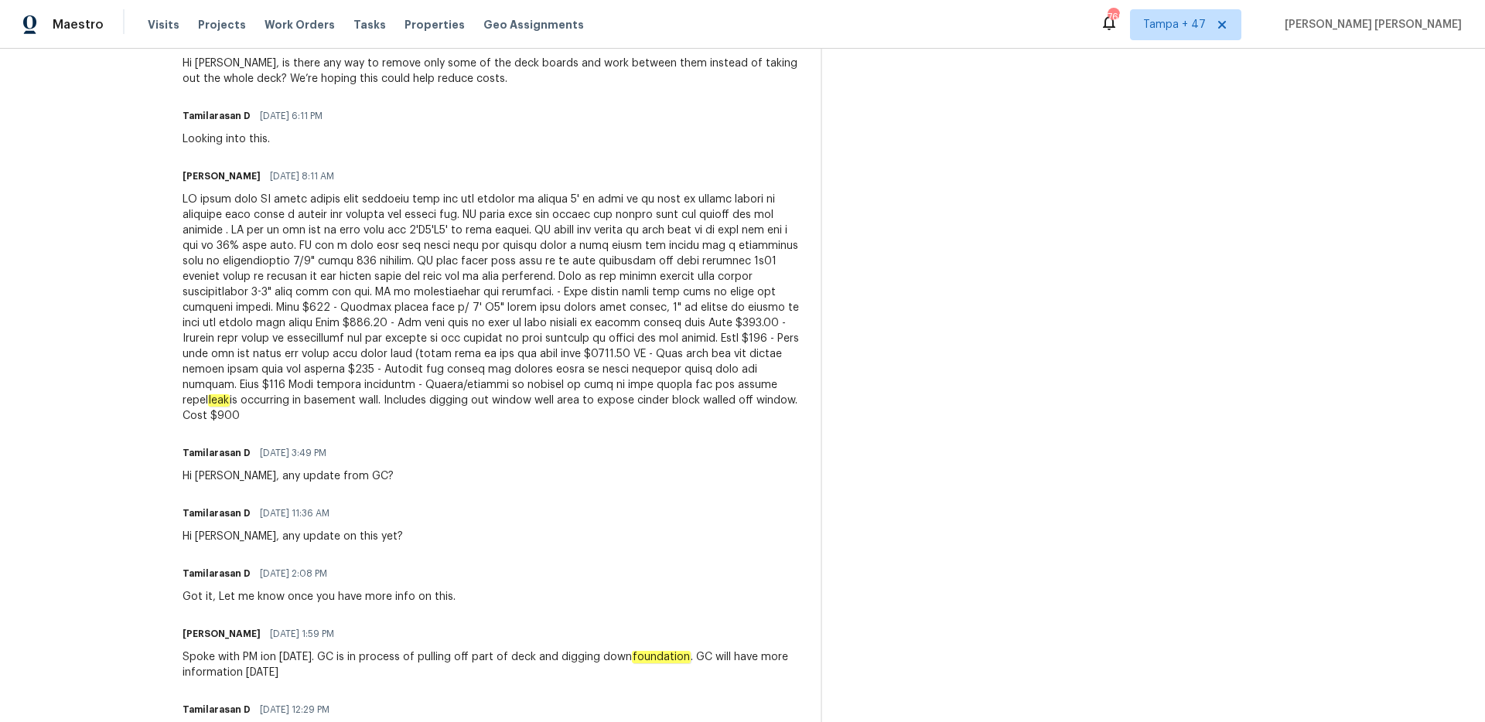
scroll to position [1001, 0]
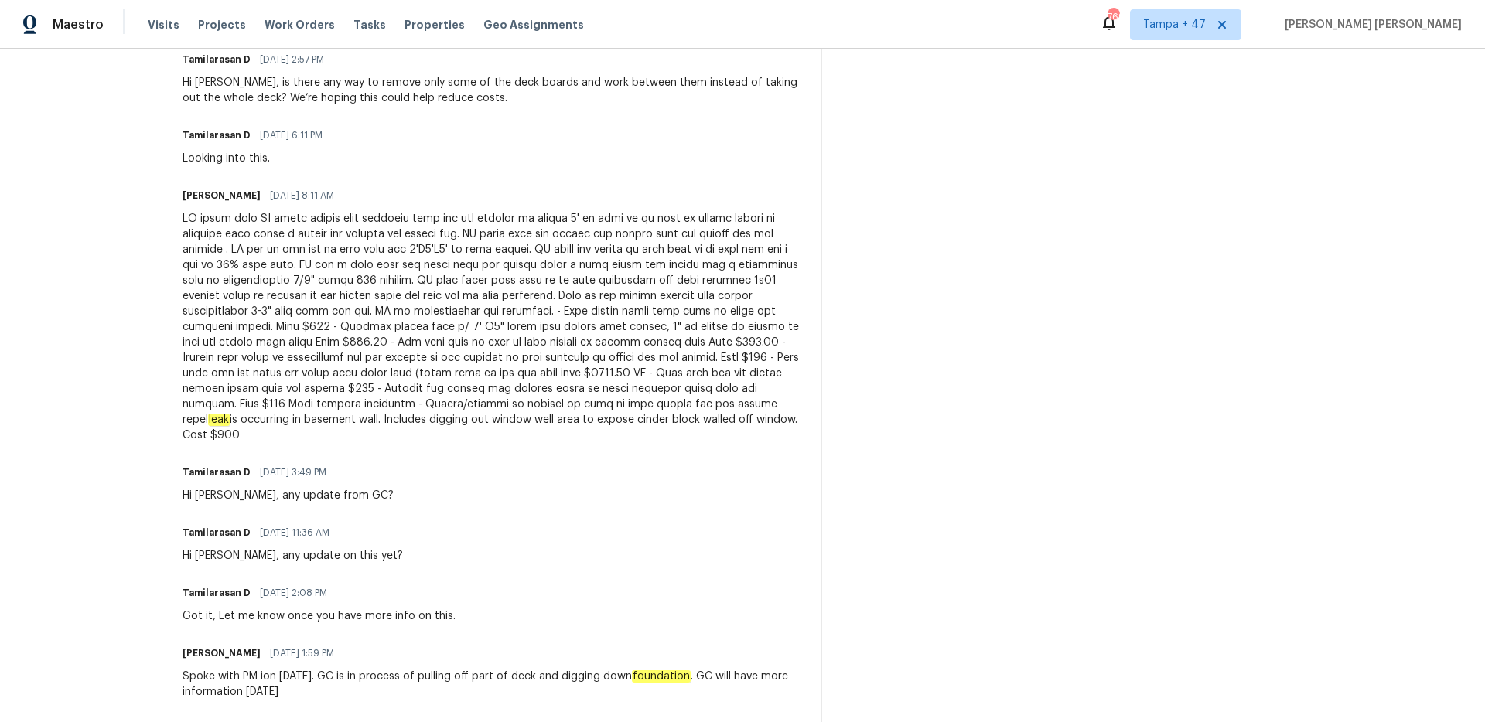
click at [591, 412] on div "leak is occurring in basement wall. Includes digging out window well area to ex…" at bounding box center [493, 327] width 620 height 232
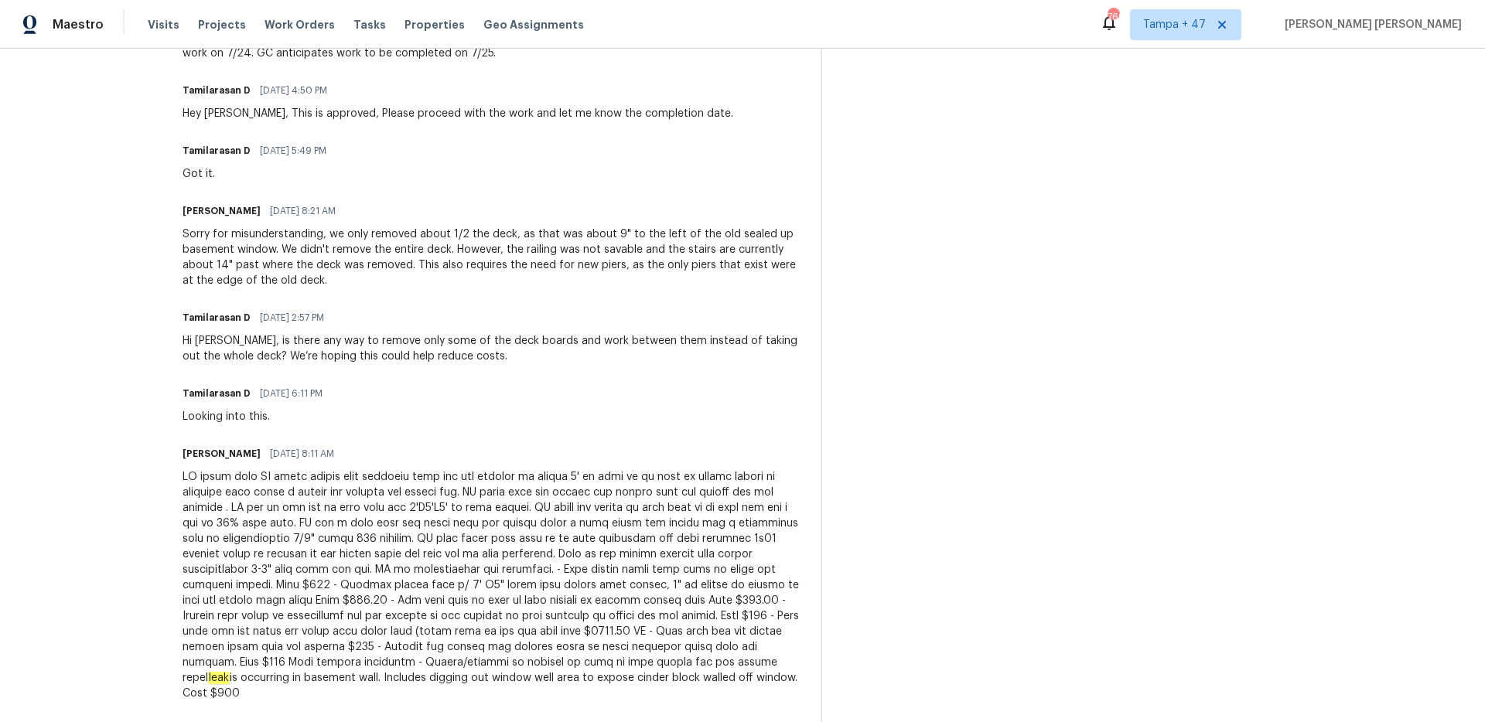
scroll to position [742, 0]
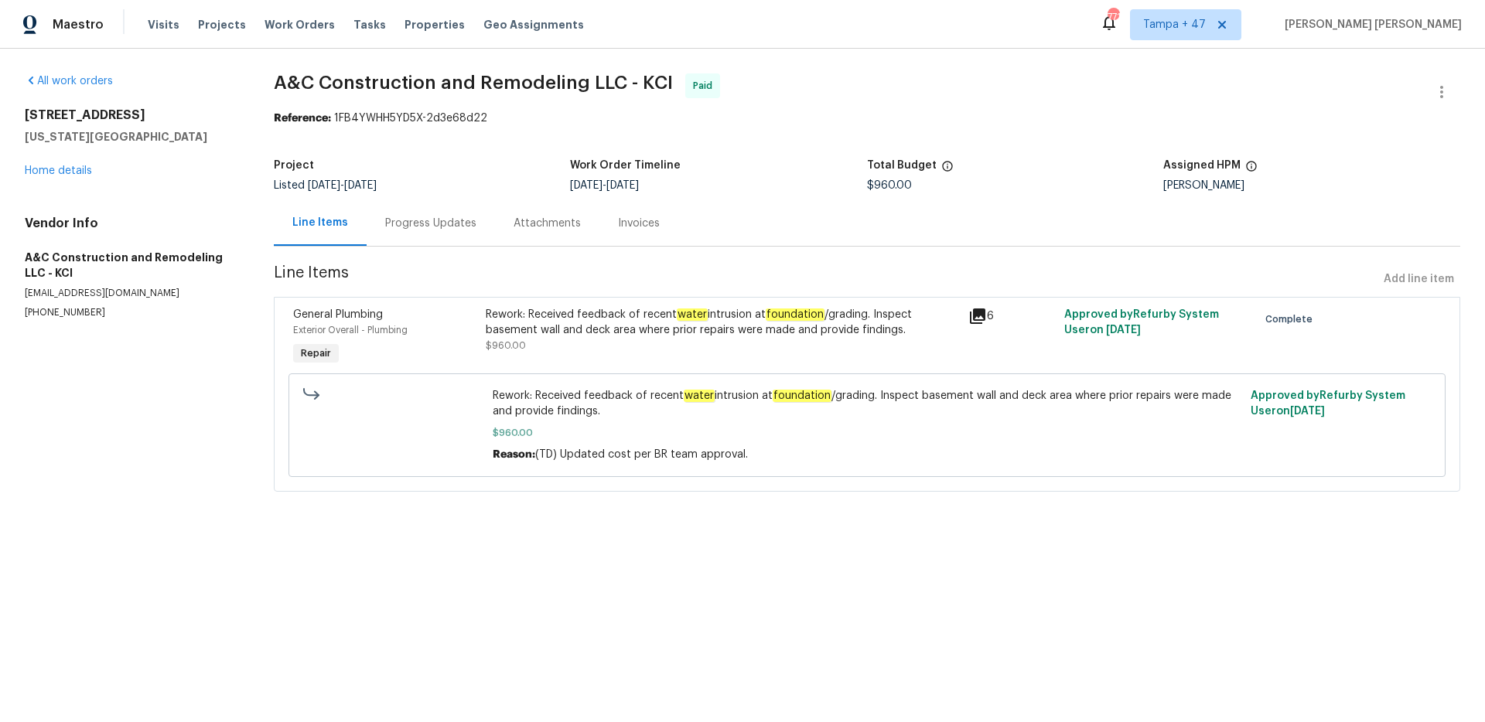
click at [404, 231] on div "Progress Updates" at bounding box center [430, 223] width 91 height 15
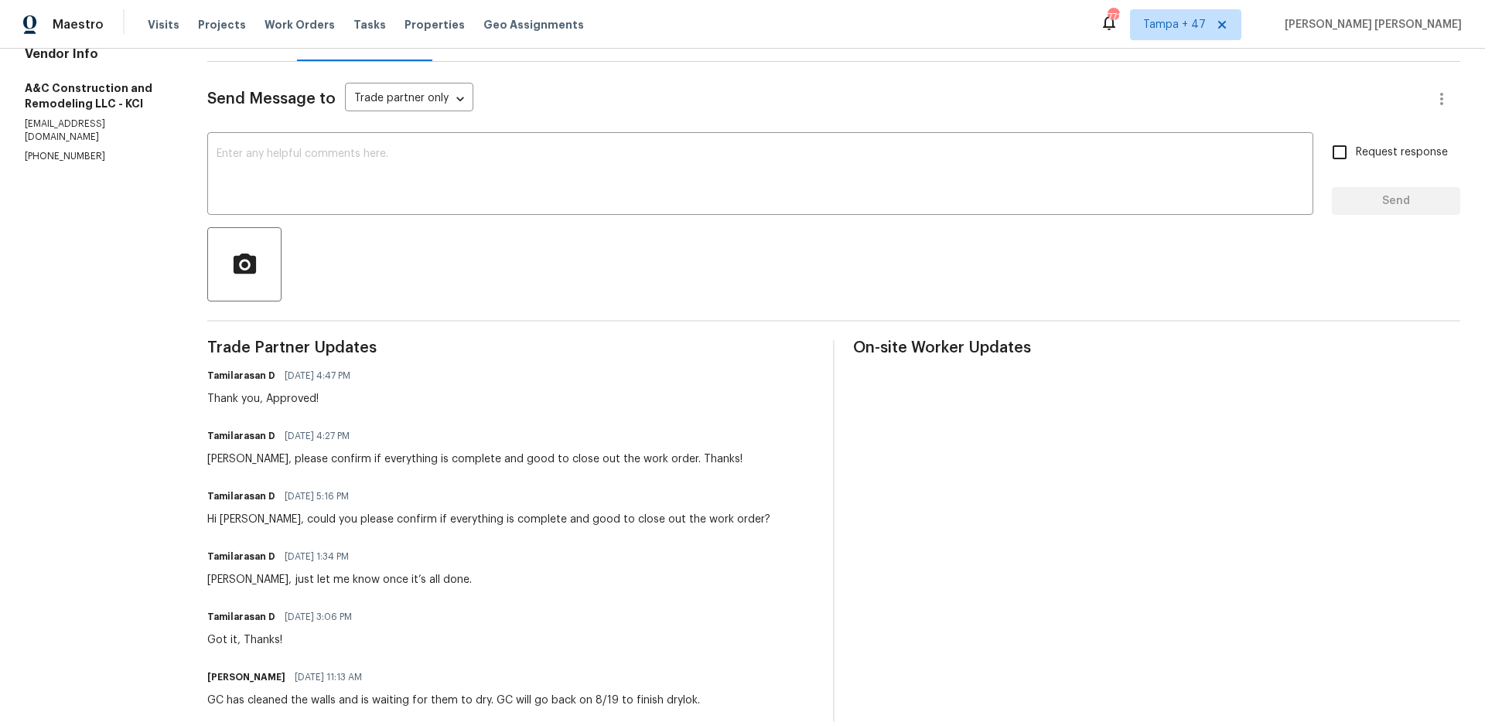
scroll to position [186, 0]
